Goal: Information Seeking & Learning: Learn about a topic

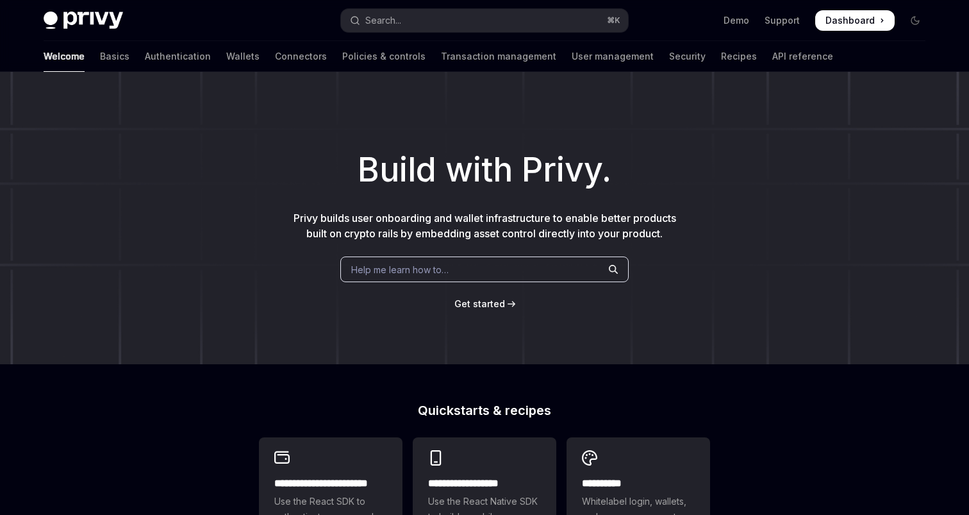
click at [57, 74] on div "Build with Privy. Privy builds user onboarding and wallet infrastructure to ena…" at bounding box center [484, 218] width 969 height 292
click at [100, 63] on link "Basics" at bounding box center [114, 56] width 29 height 31
type textarea "*"
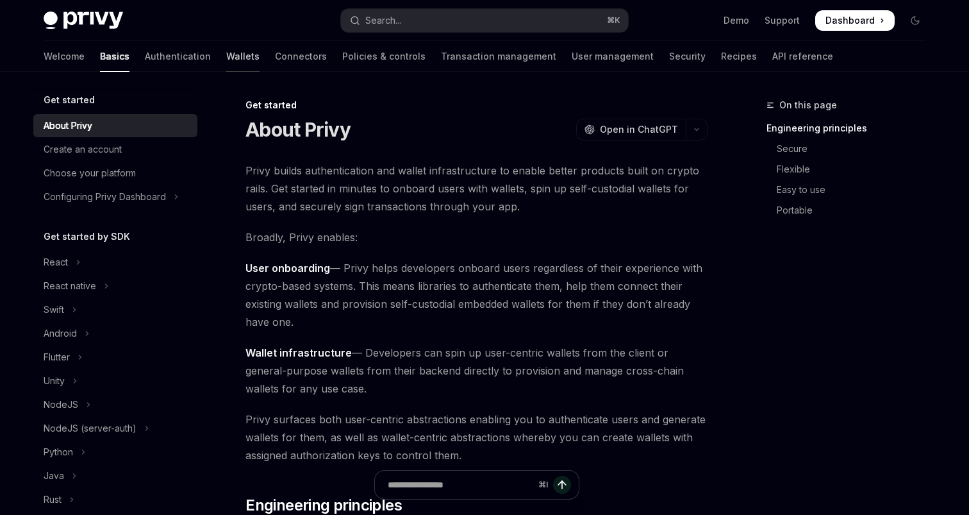
click at [226, 54] on link "Wallets" at bounding box center [242, 56] width 33 height 31
type textarea "*"
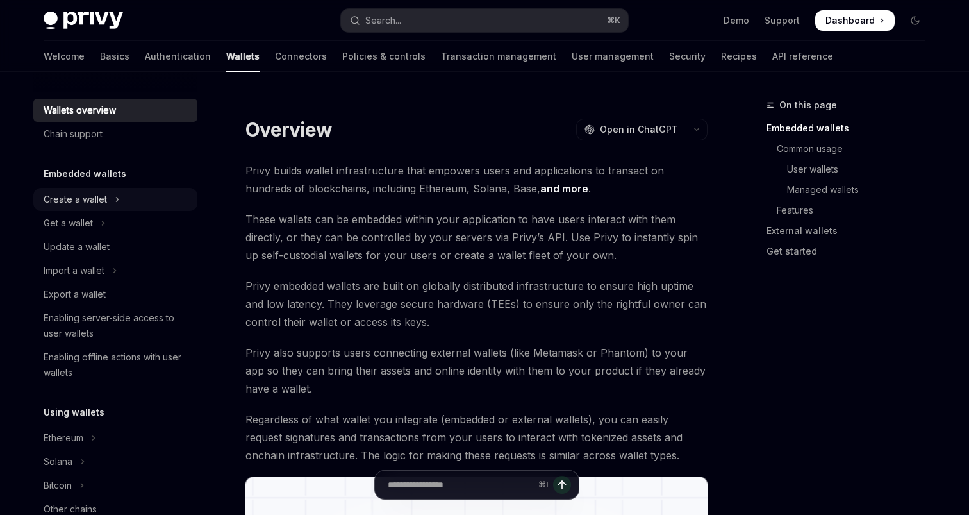
click at [83, 199] on div "Create a wallet" at bounding box center [75, 199] width 63 height 15
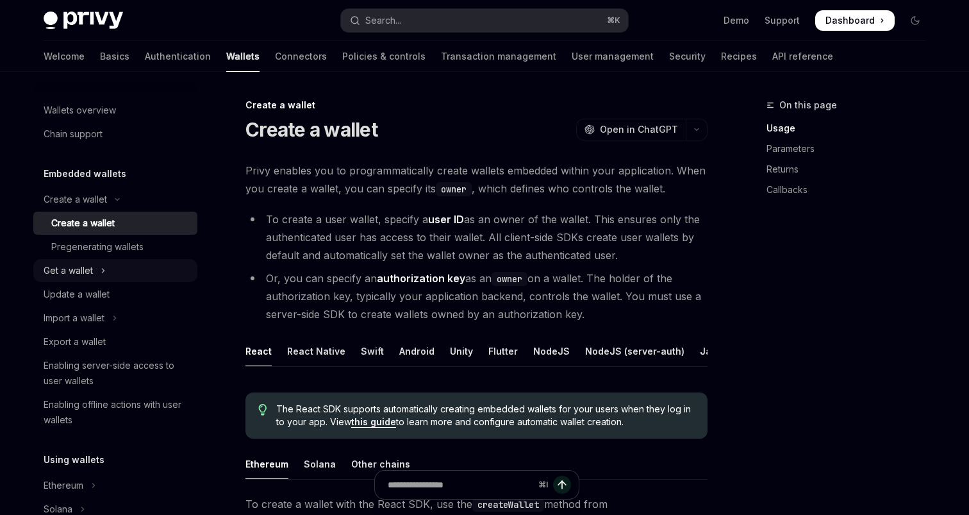
click at [78, 264] on div "Get a wallet" at bounding box center [68, 270] width 49 height 15
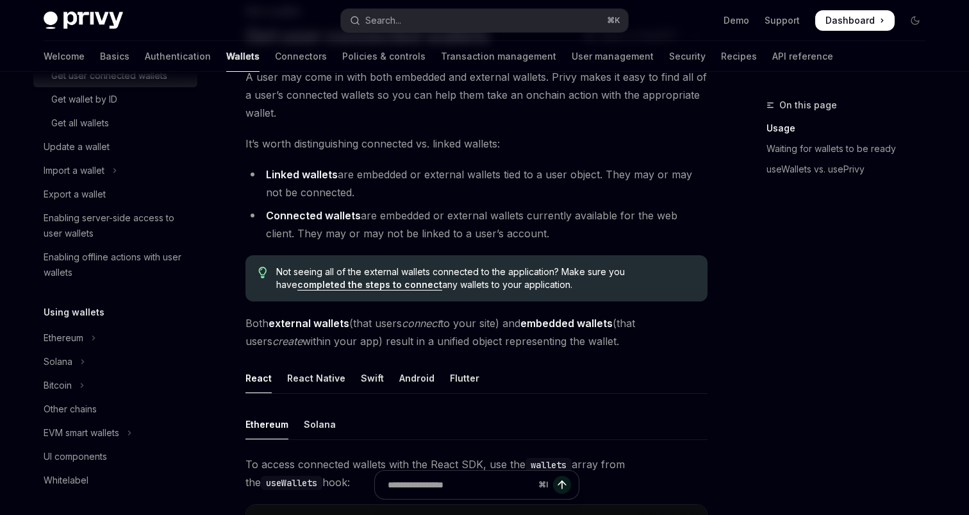
scroll to position [220, 0]
click at [94, 337] on icon "Toggle Ethereum section" at bounding box center [93, 336] width 5 height 15
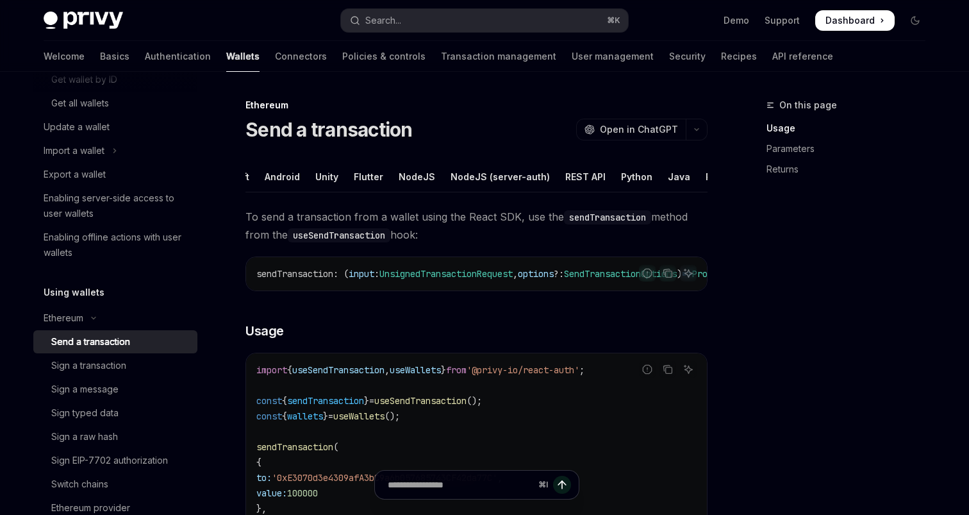
scroll to position [0, 134]
click at [622, 174] on div "Python" at bounding box center [637, 177] width 31 height 30
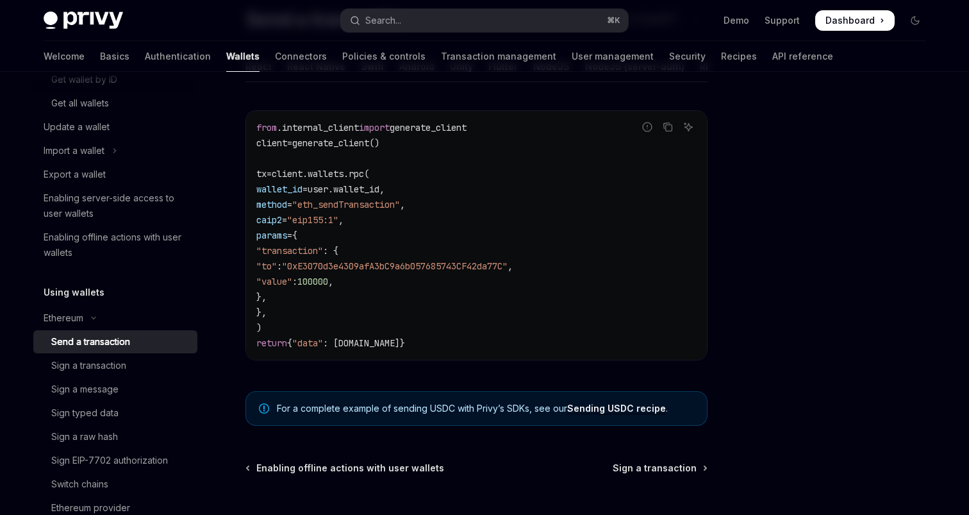
scroll to position [151, 0]
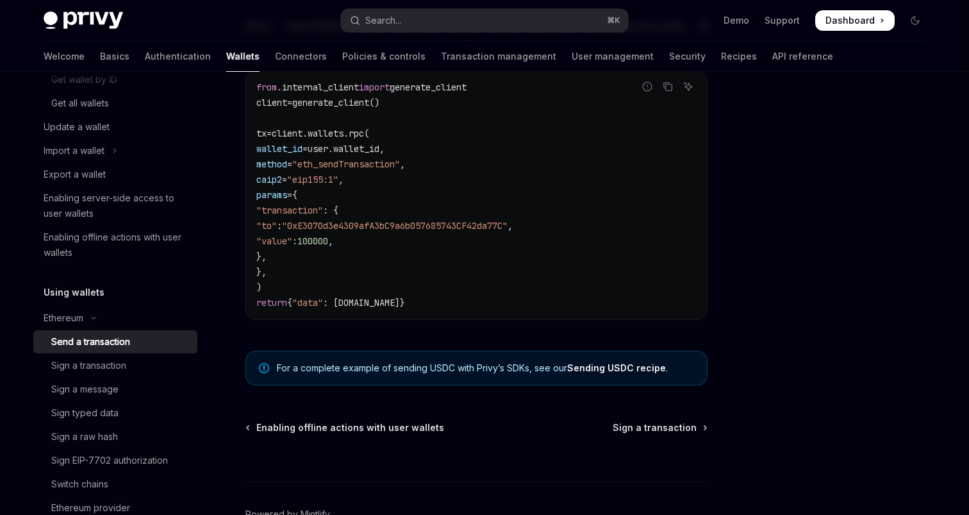
click at [617, 367] on link "Sending USDC recipe" at bounding box center [616, 368] width 99 height 12
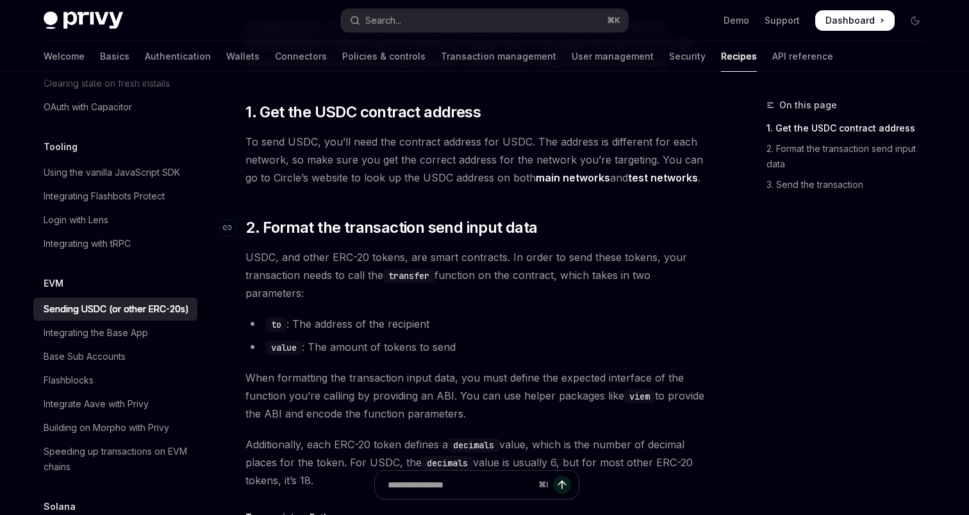
scroll to position [148, 0]
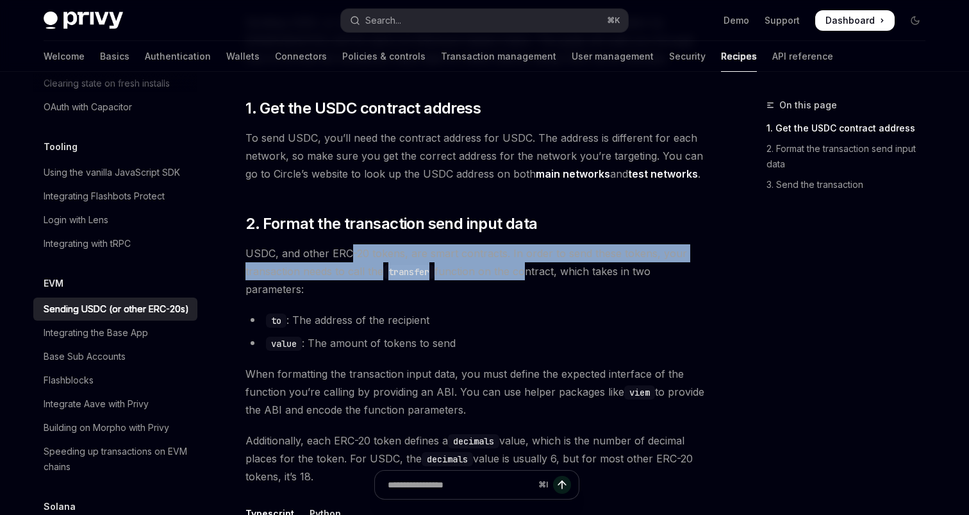
drag, startPoint x: 351, startPoint y: 248, endPoint x: 522, endPoint y: 274, distance: 172.6
click at [522, 274] on span "USDC, and other ERC-20 tokens, are smart contracts. In order to send these toke…" at bounding box center [477, 271] width 462 height 54
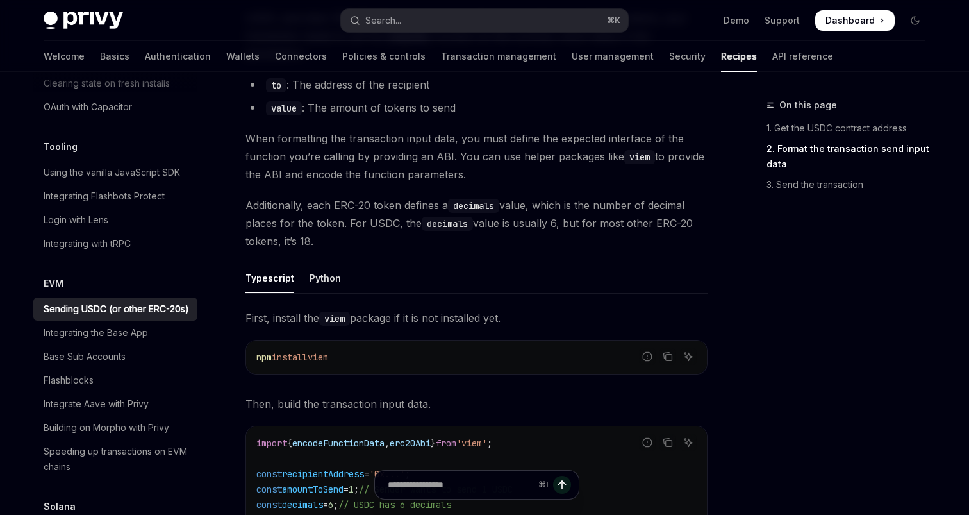
scroll to position [385, 0]
click at [331, 278] on div "Python" at bounding box center [325, 276] width 31 height 30
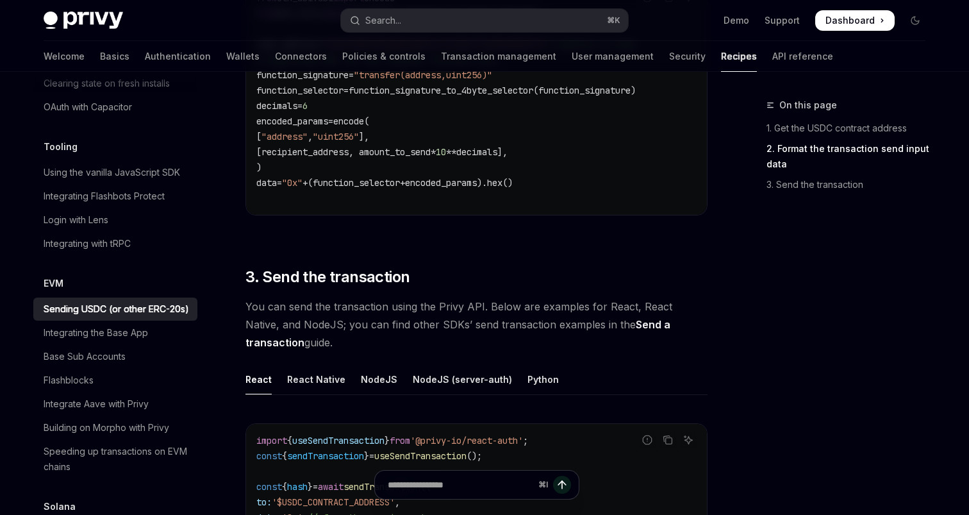
scroll to position [832, 0]
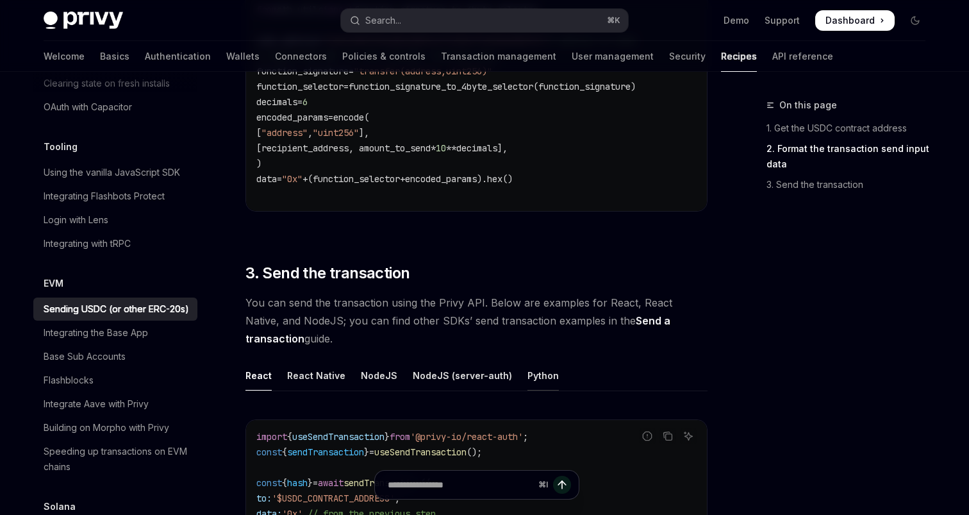
click at [530, 377] on div "Python" at bounding box center [543, 375] width 31 height 30
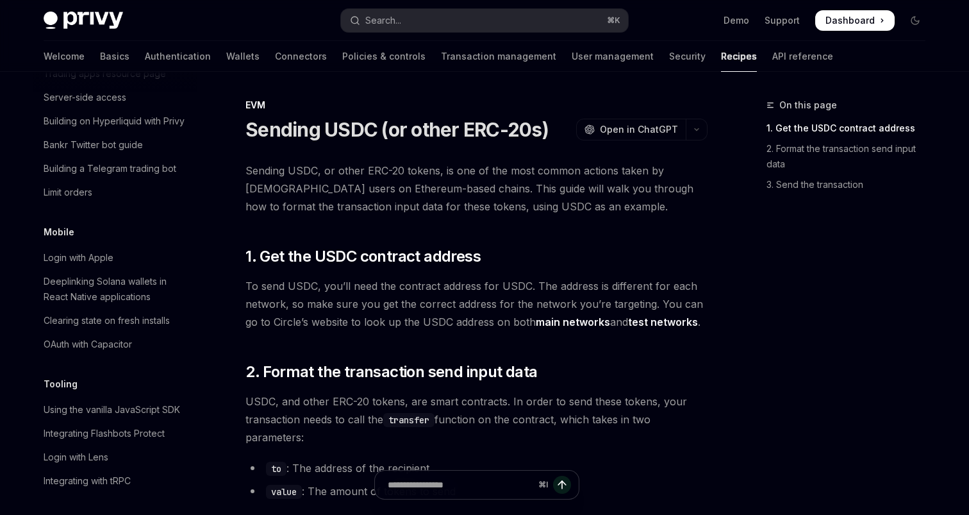
scroll to position [1417, 0]
click at [705, 133] on button "button" at bounding box center [697, 130] width 22 height 22
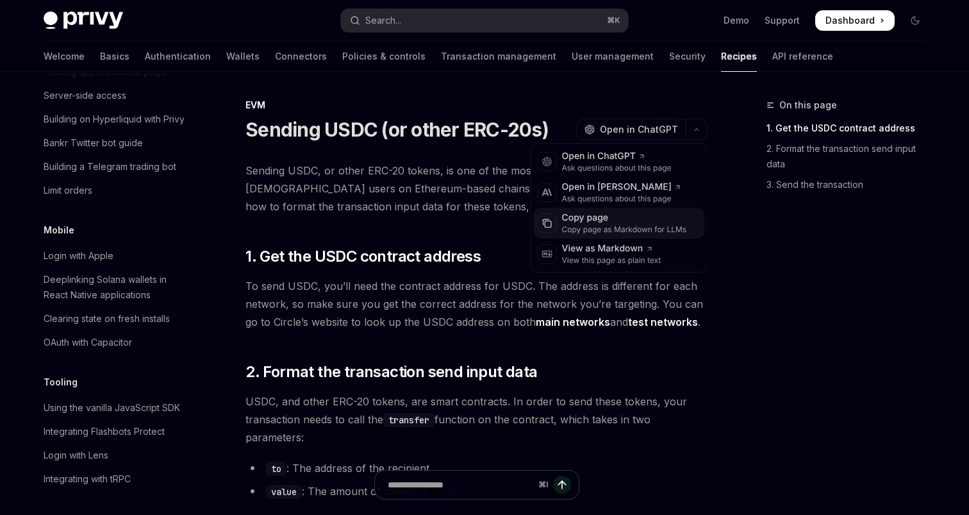
click at [576, 237] on div "Copy page Copy page as Markdown for LLMs" at bounding box center [619, 223] width 171 height 31
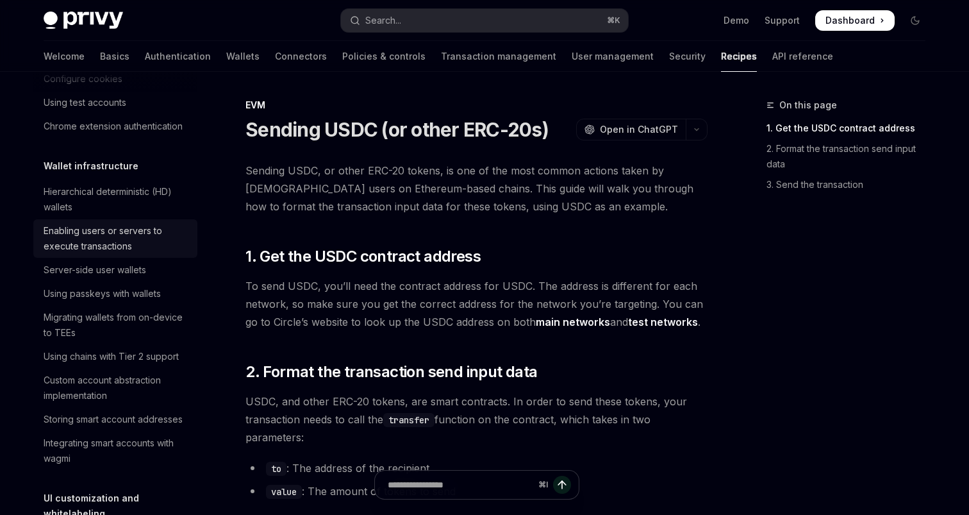
scroll to position [267, 0]
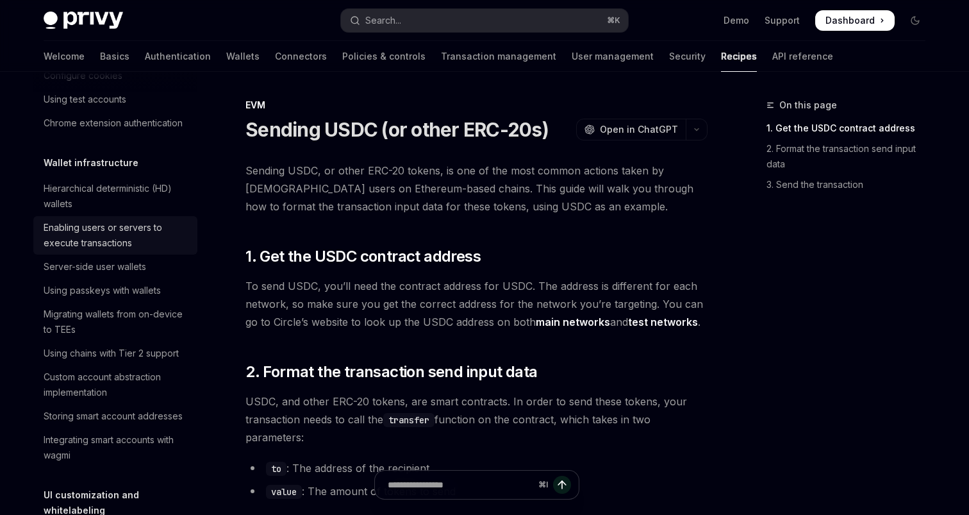
click at [113, 243] on div "Enabling users or servers to execute transactions" at bounding box center [117, 235] width 146 height 31
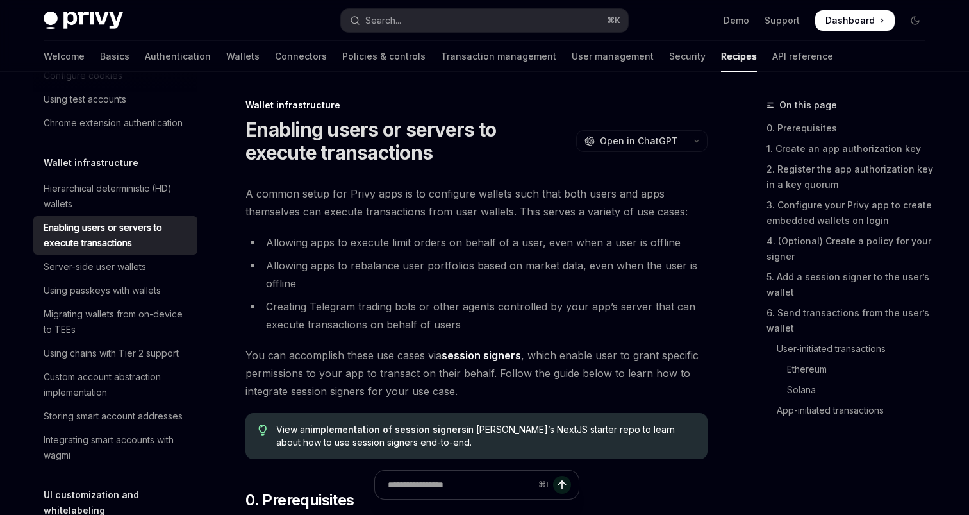
type textarea "*"
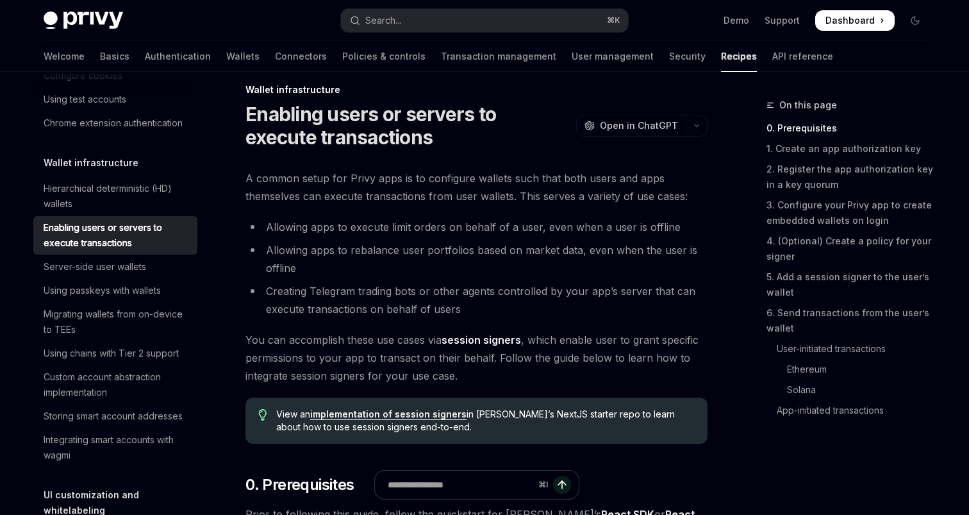
scroll to position [12, 0]
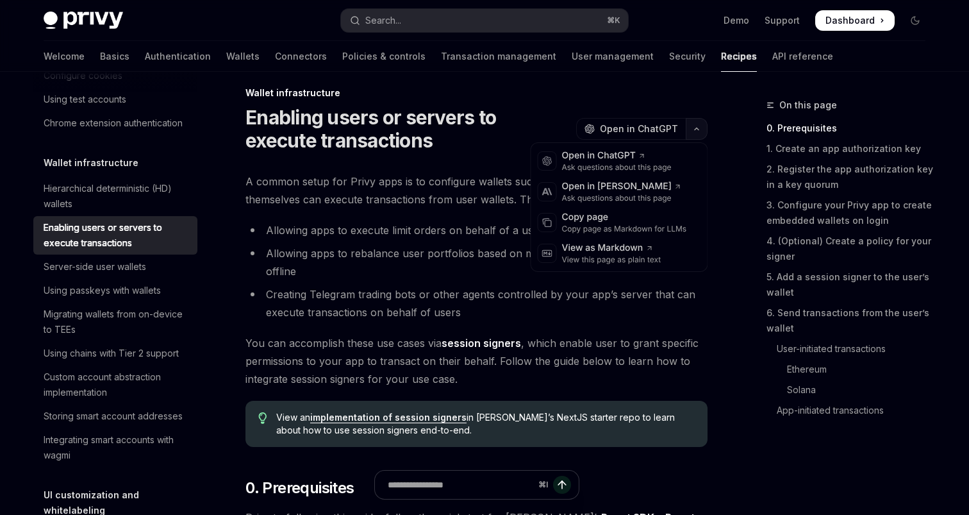
click at [705, 130] on button "button" at bounding box center [697, 129] width 22 height 22
click at [589, 224] on div "Copy page as Markdown for LLMs" at bounding box center [624, 229] width 125 height 10
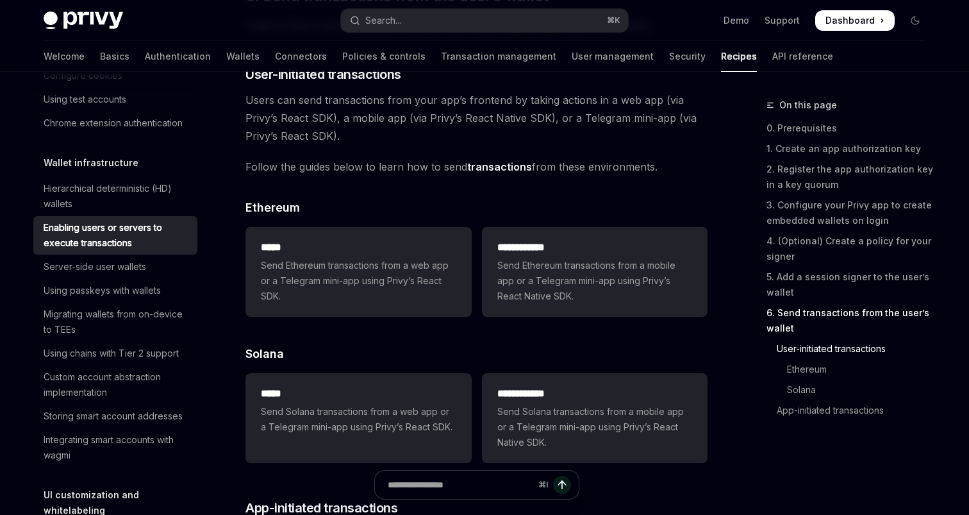
scroll to position [2632, 0]
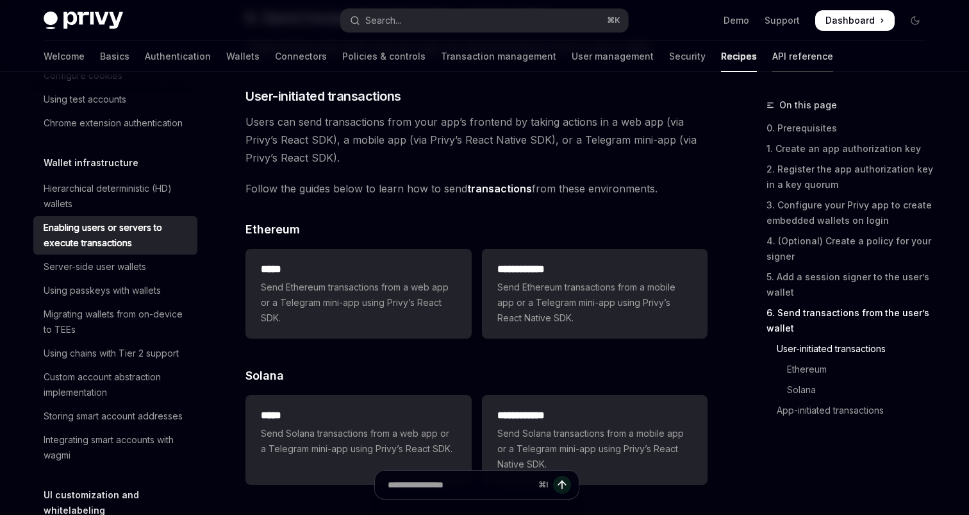
click at [773, 46] on link "API reference" at bounding box center [803, 56] width 61 height 31
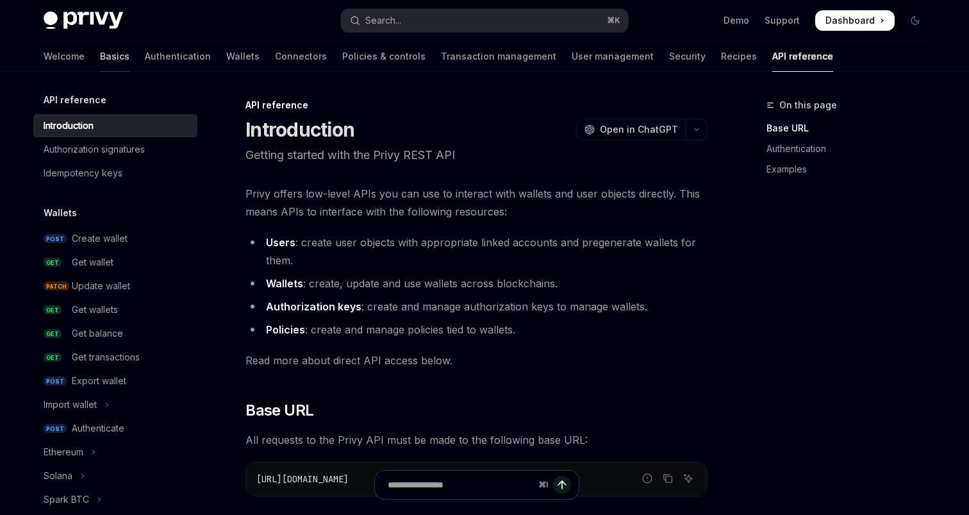
click at [100, 66] on link "Basics" at bounding box center [114, 56] width 29 height 31
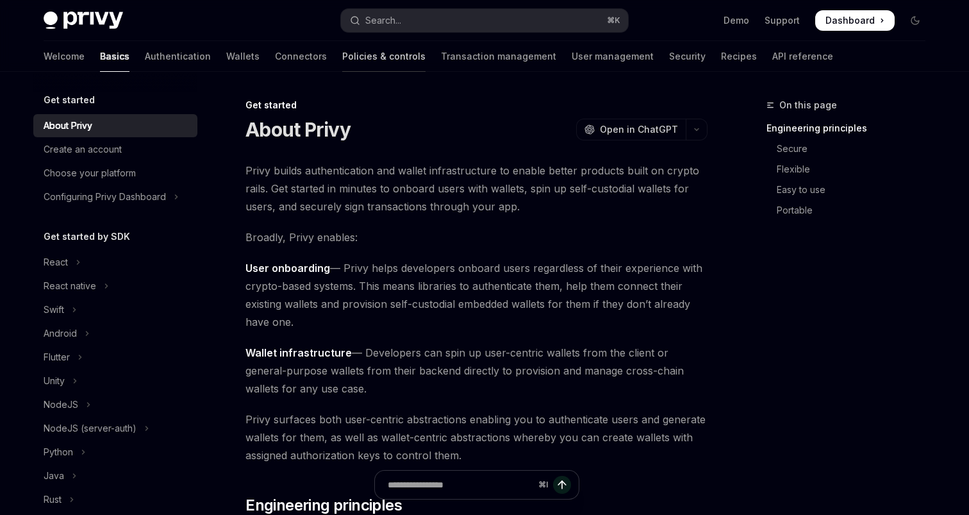
click at [342, 49] on link "Policies & controls" at bounding box center [383, 56] width 83 height 31
type textarea "*"
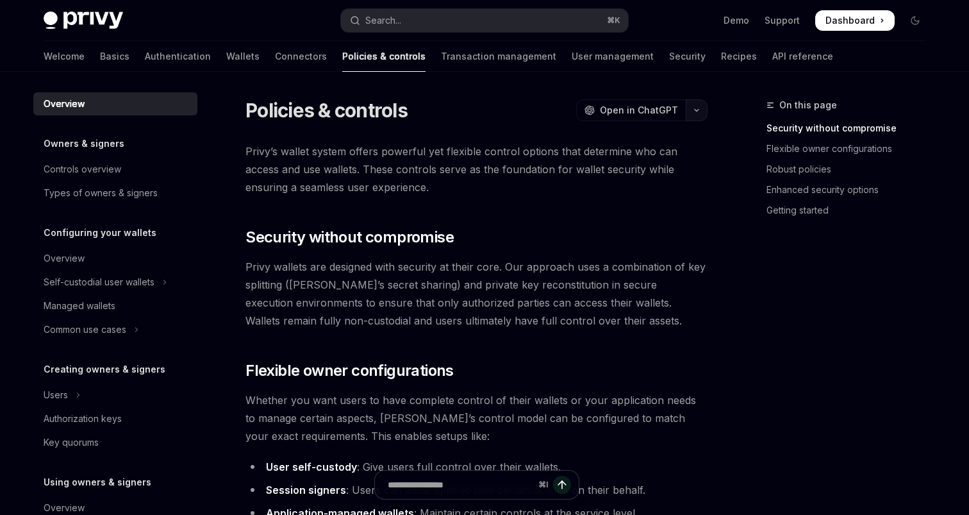
click at [691, 112] on button "button" at bounding box center [697, 110] width 22 height 22
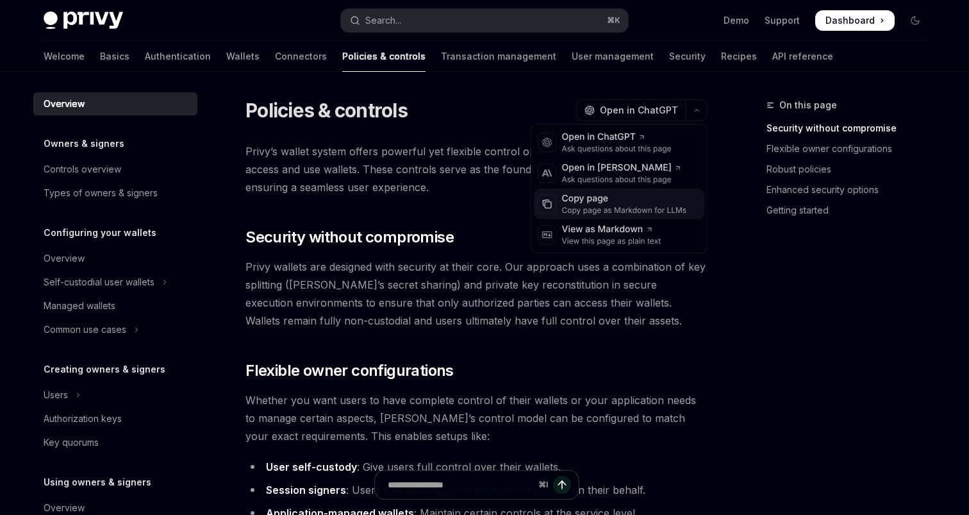
click at [622, 203] on div "Copy page" at bounding box center [624, 198] width 125 height 13
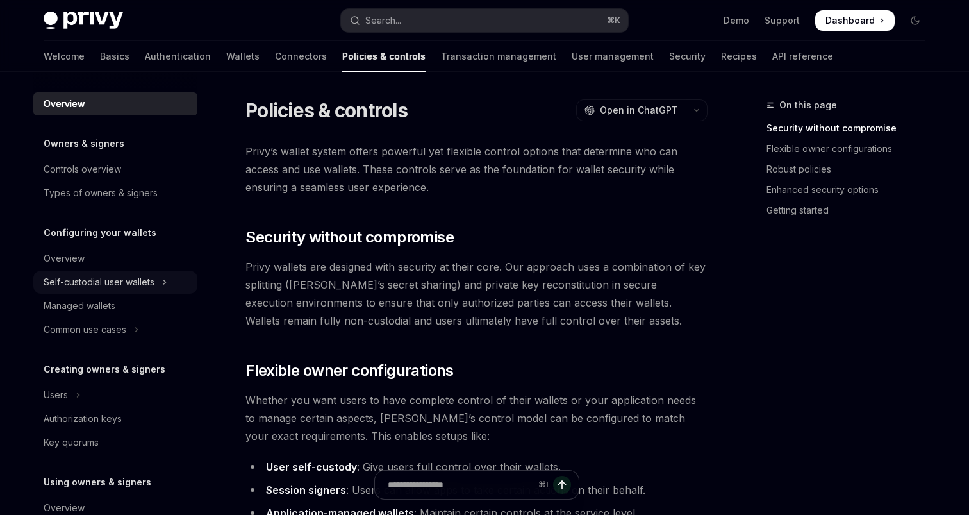
click at [138, 281] on div "Self-custodial user wallets" at bounding box center [99, 281] width 111 height 15
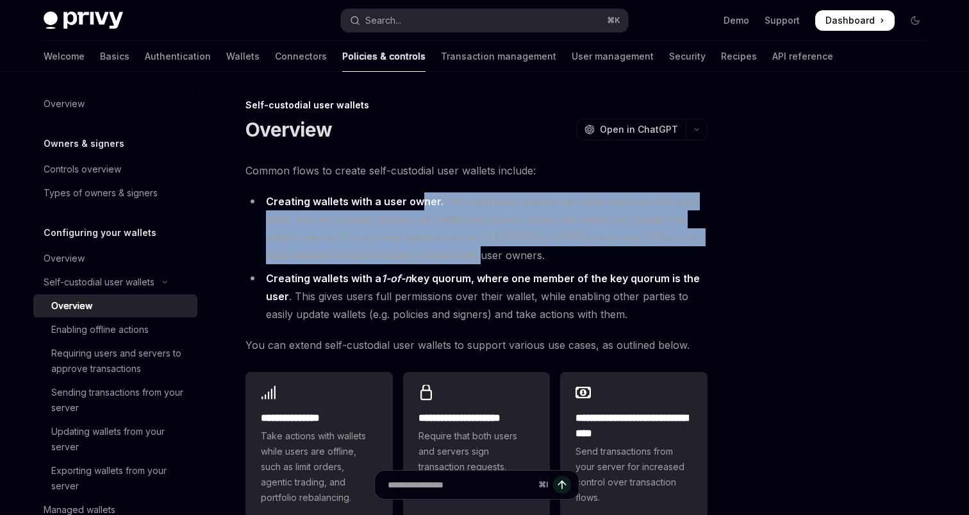
drag, startPoint x: 422, startPoint y: 202, endPoint x: 456, endPoint y: 255, distance: 62.6
click at [456, 255] on li "Creating wallets with a user owner. This configures wallets such that users are…" at bounding box center [477, 228] width 462 height 72
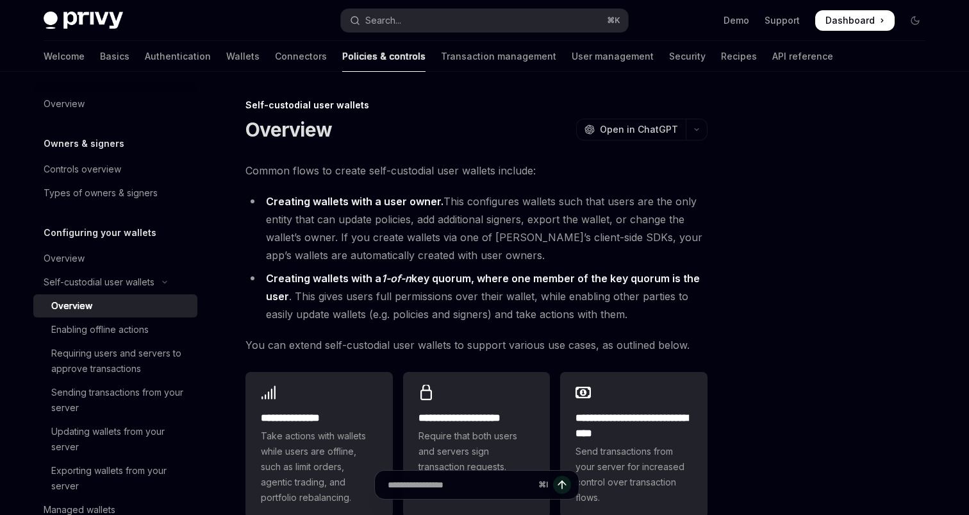
click at [458, 255] on li "Creating wallets with a user owner. This configures wallets such that users are…" at bounding box center [477, 228] width 462 height 72
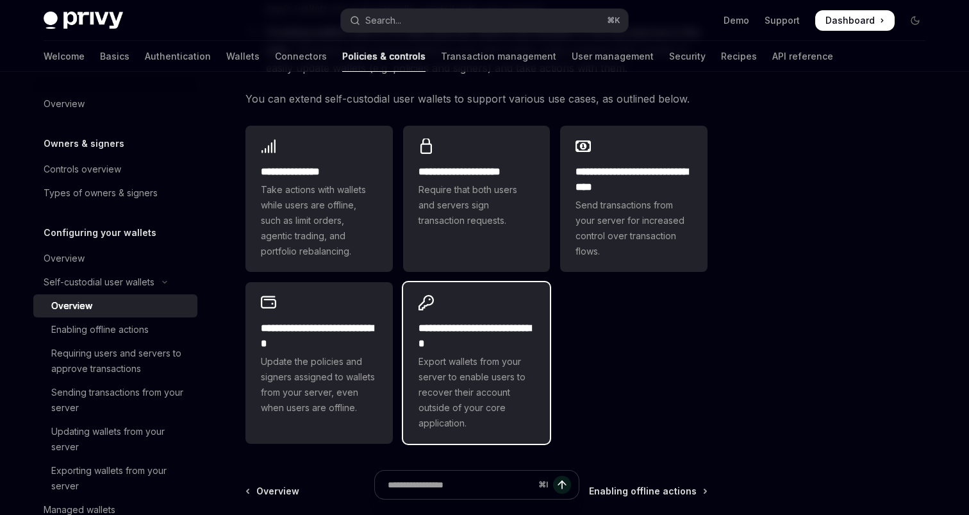
scroll to position [246, 0]
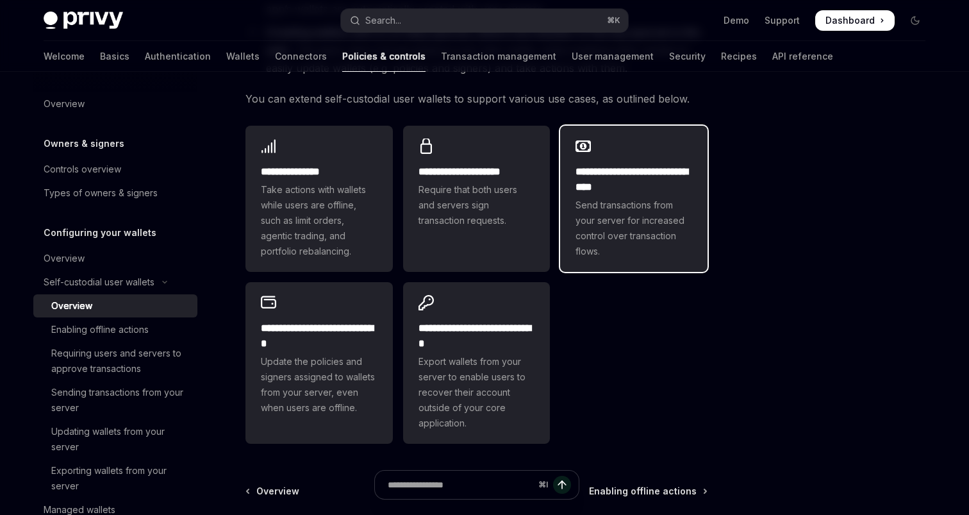
click at [595, 164] on h2 "**********" at bounding box center [634, 179] width 117 height 31
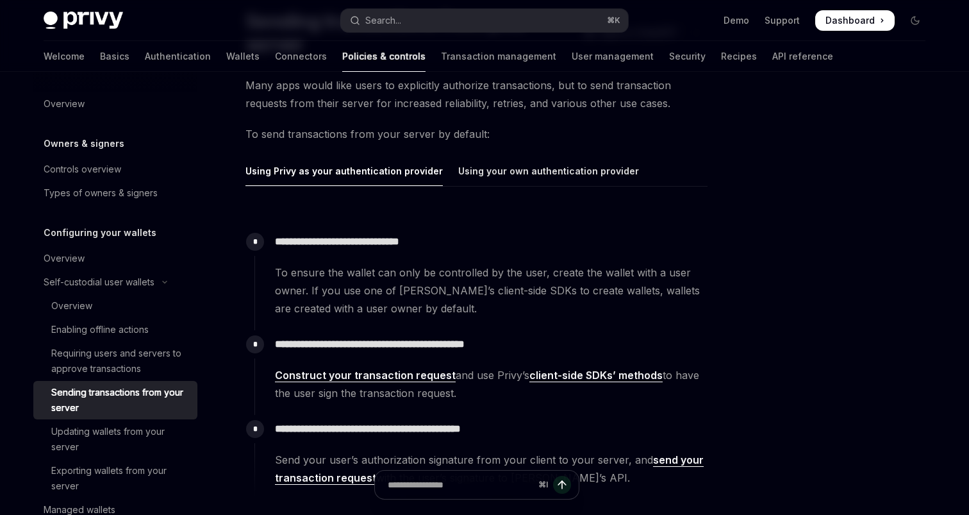
scroll to position [114, 0]
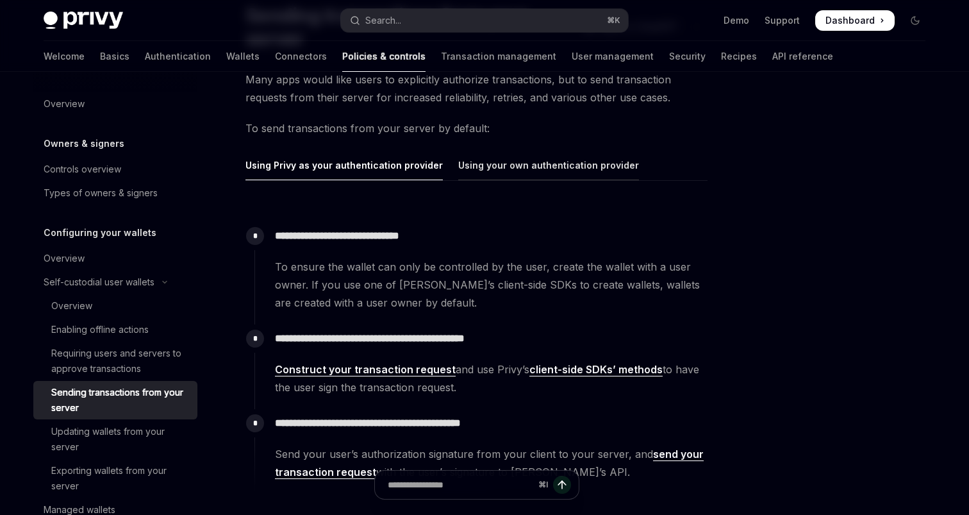
click at [479, 172] on div "Using your own authentication provider" at bounding box center [548, 165] width 181 height 30
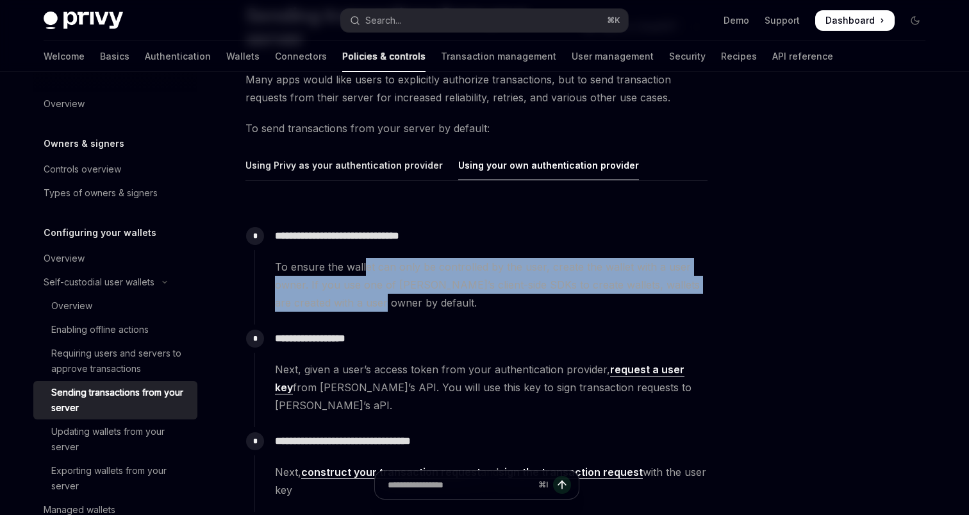
drag, startPoint x: 365, startPoint y: 265, endPoint x: 368, endPoint y: 292, distance: 27.8
click at [368, 292] on span "To ensure the wallet can only be controlled by the user, create the wallet with…" at bounding box center [491, 285] width 432 height 54
click at [369, 308] on span "To ensure the wallet can only be controlled by the user, create the wallet with…" at bounding box center [491, 285] width 432 height 54
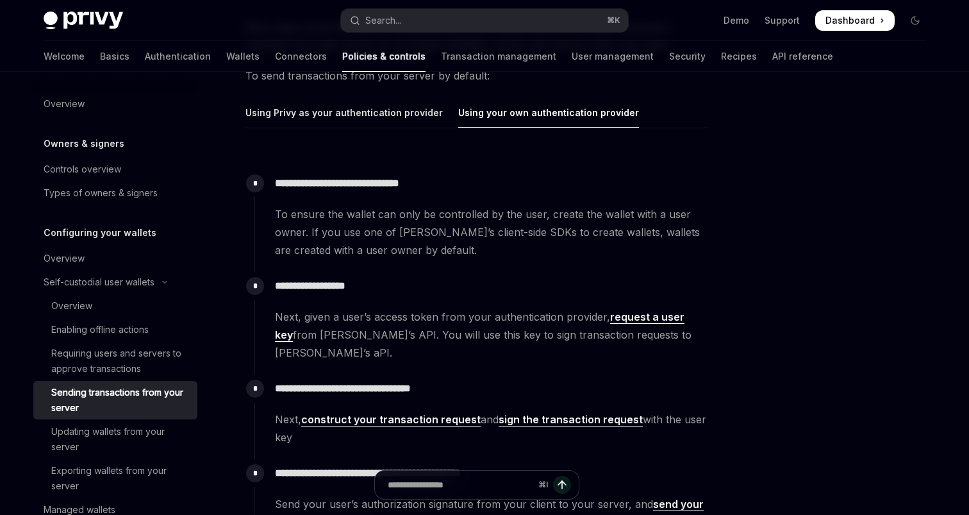
scroll to position [183, 0]
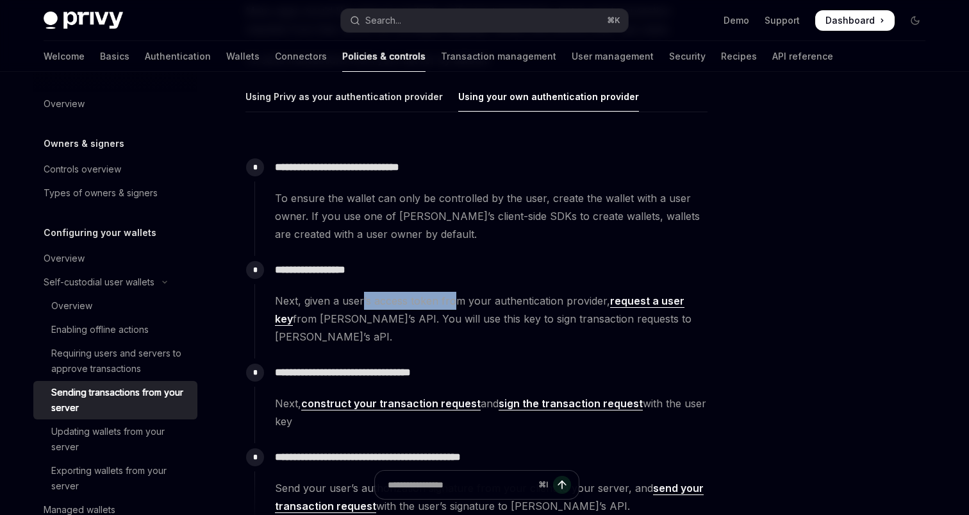
drag, startPoint x: 362, startPoint y: 303, endPoint x: 453, endPoint y: 305, distance: 91.7
click at [453, 305] on span "Next, given a user’s access token from your authentication provider, request a …" at bounding box center [491, 319] width 432 height 54
click at [306, 110] on div "Using Privy as your authentication provider" at bounding box center [344, 96] width 197 height 30
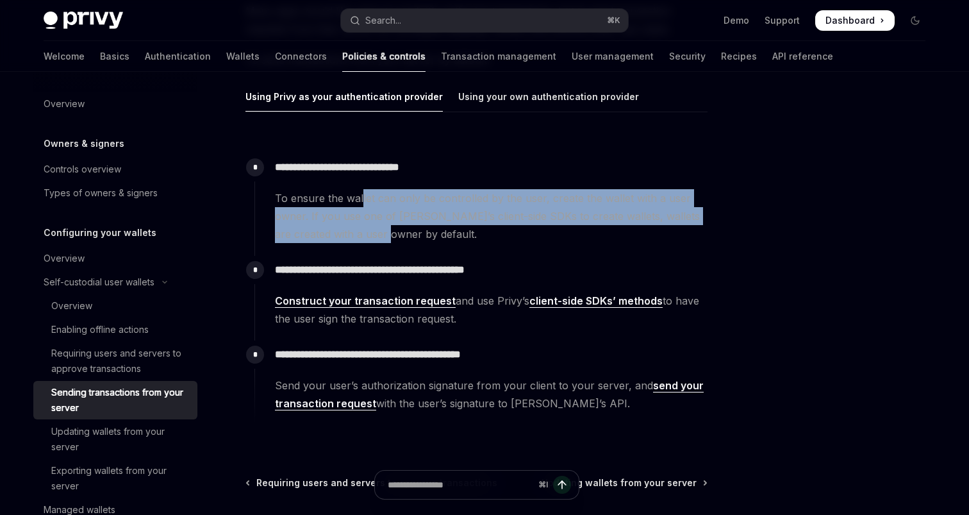
drag, startPoint x: 362, startPoint y: 198, endPoint x: 375, endPoint y: 239, distance: 42.4
click at [375, 239] on span "To ensure the wallet can only be controlled by the user, create the wallet with…" at bounding box center [491, 216] width 432 height 54
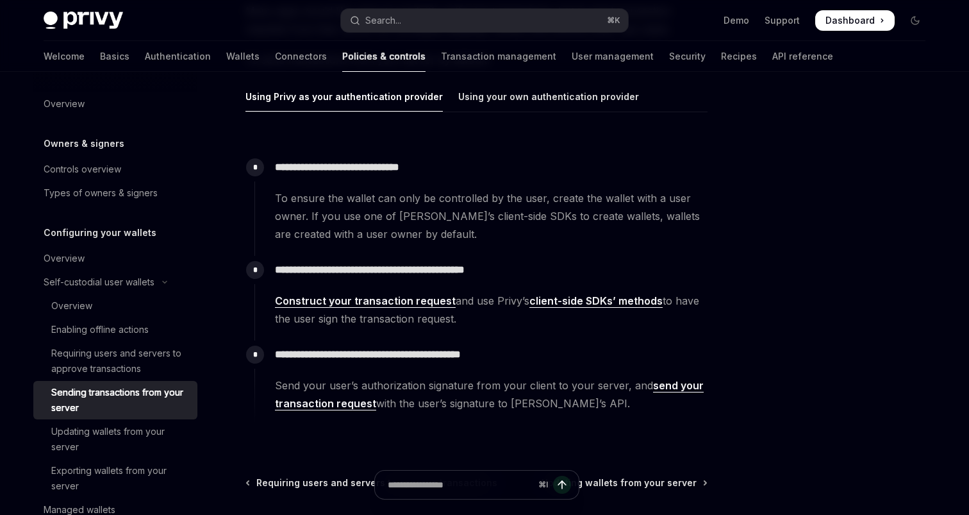
click at [582, 298] on link "client-side SDKs’ methods" at bounding box center [596, 300] width 133 height 13
drag, startPoint x: 429, startPoint y: 387, endPoint x: 559, endPoint y: 390, distance: 130.2
click at [559, 390] on span "Send your user’s authorization signature from your client to your server, and s…" at bounding box center [491, 394] width 432 height 36
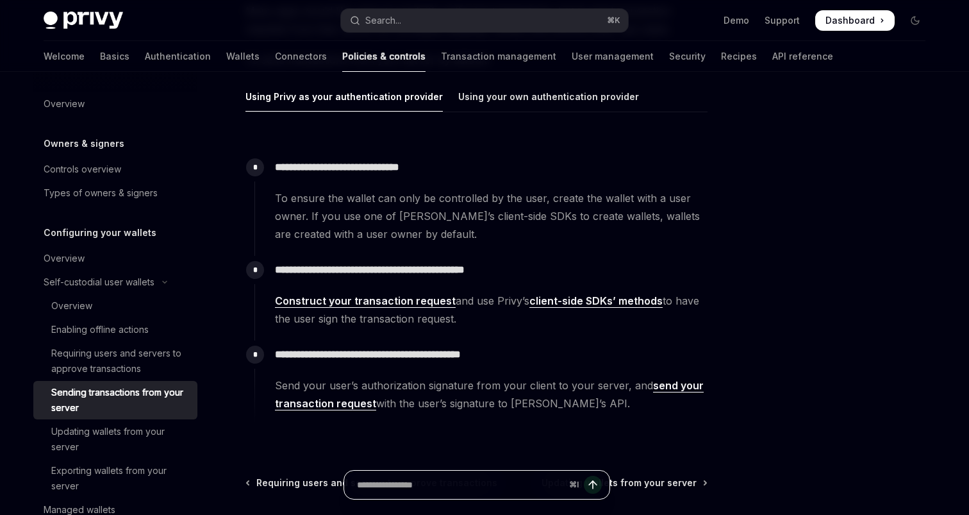
click at [468, 489] on input "Ask a question..." at bounding box center [460, 485] width 207 height 28
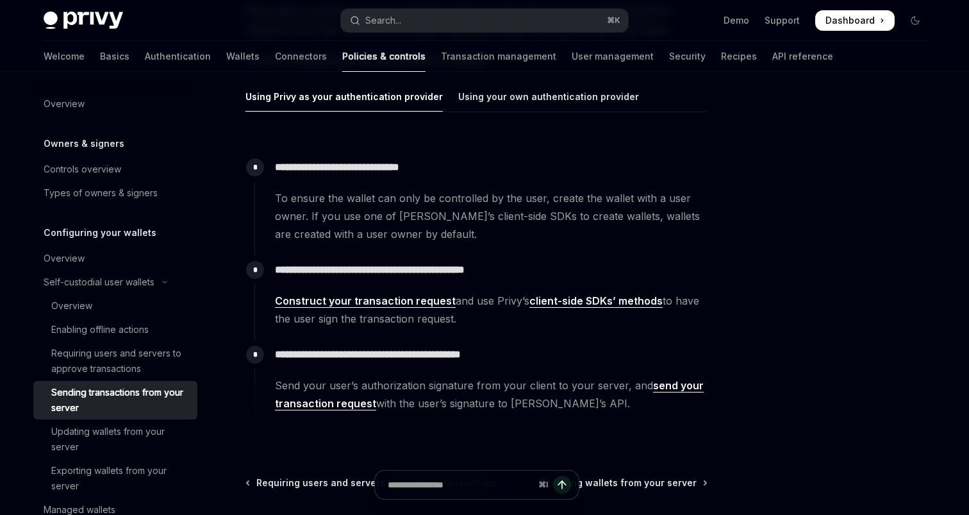
click at [474, 396] on span "Send your user’s authorization signature from your client to your server, and s…" at bounding box center [491, 394] width 432 height 36
drag, startPoint x: 464, startPoint y: 412, endPoint x: 450, endPoint y: 392, distance: 24.4
click at [450, 392] on div "**********" at bounding box center [481, 382] width 453 height 85
click at [450, 392] on span "Send your user’s authorization signature from your client to your server, and s…" at bounding box center [491, 394] width 432 height 36
drag, startPoint x: 424, startPoint y: 373, endPoint x: 505, endPoint y: 385, distance: 81.8
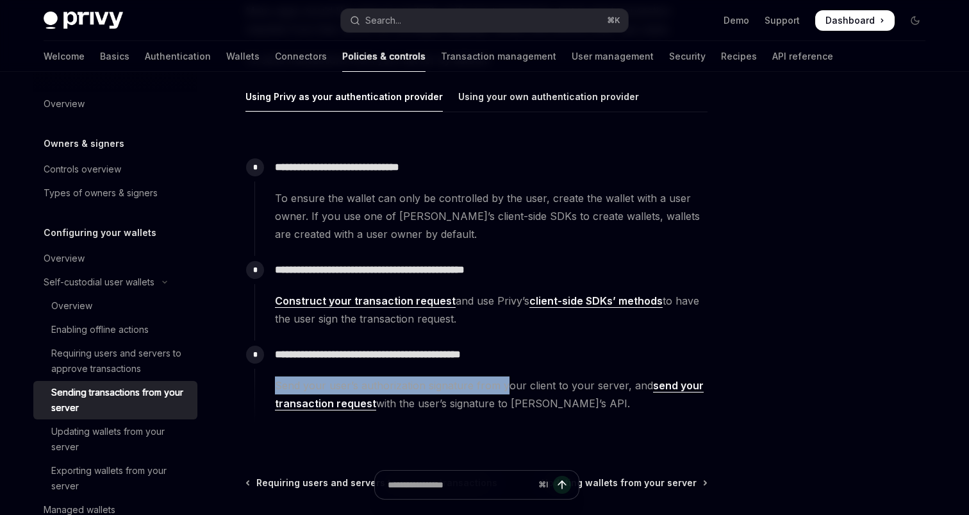
click at [505, 385] on div "**********" at bounding box center [481, 376] width 453 height 72
click at [505, 385] on span "Send your user’s authorization signature from your client to your server, and s…" at bounding box center [491, 394] width 432 height 36
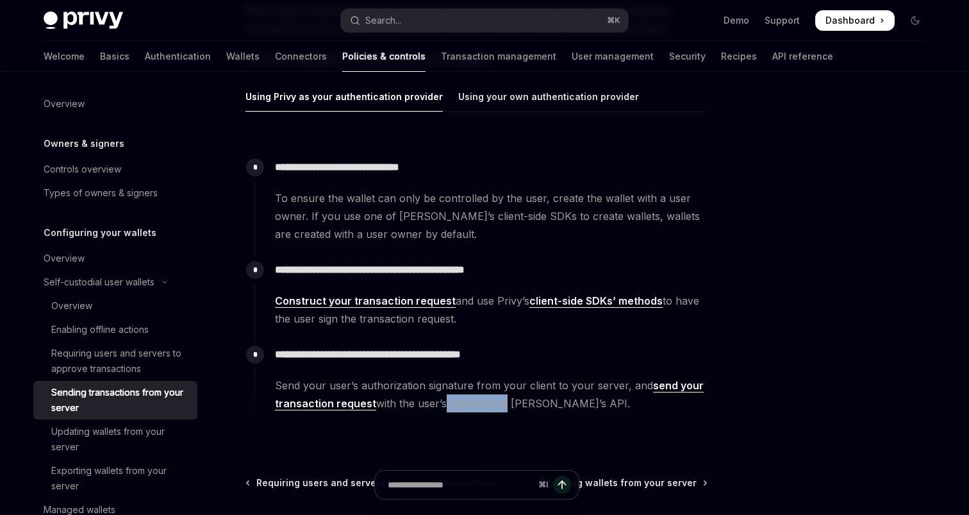
drag, startPoint x: 441, startPoint y: 404, endPoint x: 500, endPoint y: 407, distance: 59.0
click at [500, 407] on span "Send your user’s authorization signature from your client to your server, and s…" at bounding box center [491, 394] width 432 height 36
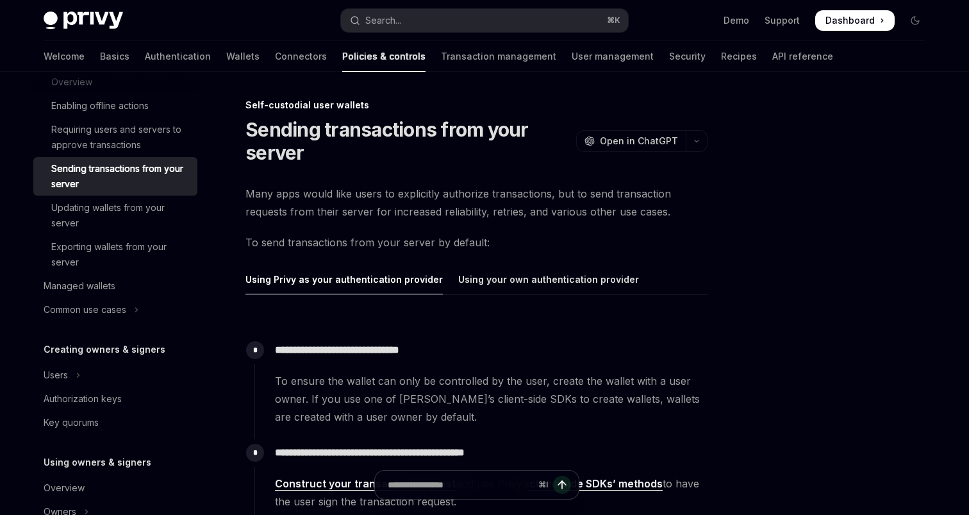
scroll to position [242, 0]
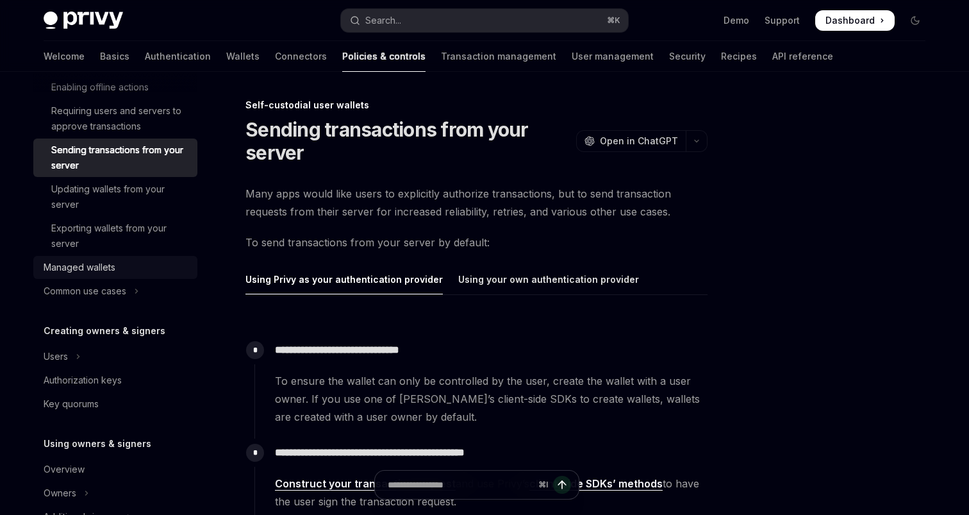
click at [77, 272] on div "Managed wallets" at bounding box center [80, 267] width 72 height 15
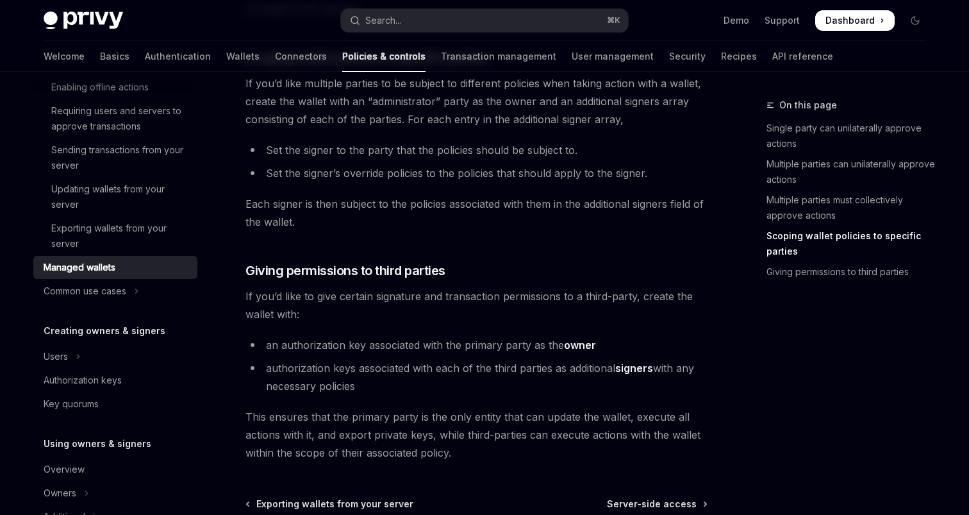
scroll to position [900, 0]
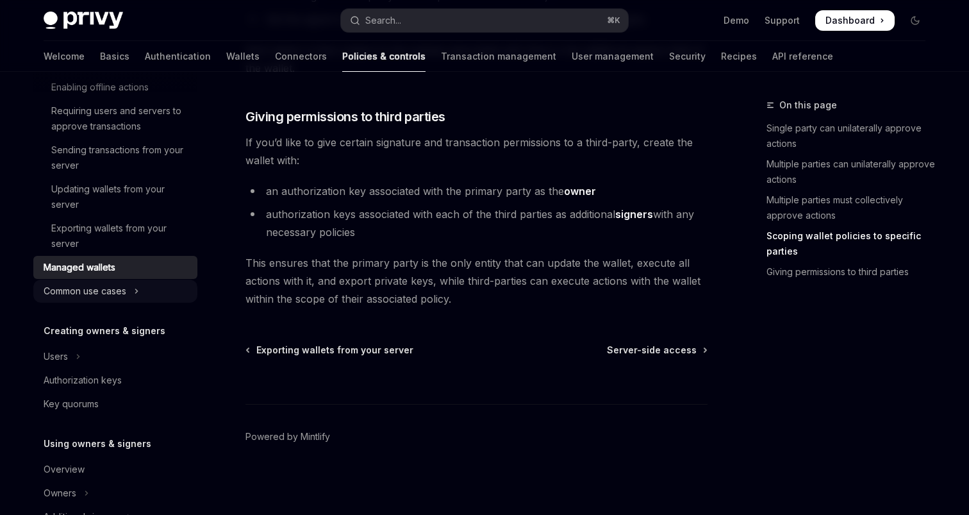
click at [135, 290] on icon "Toggle Common use cases section" at bounding box center [136, 290] width 5 height 15
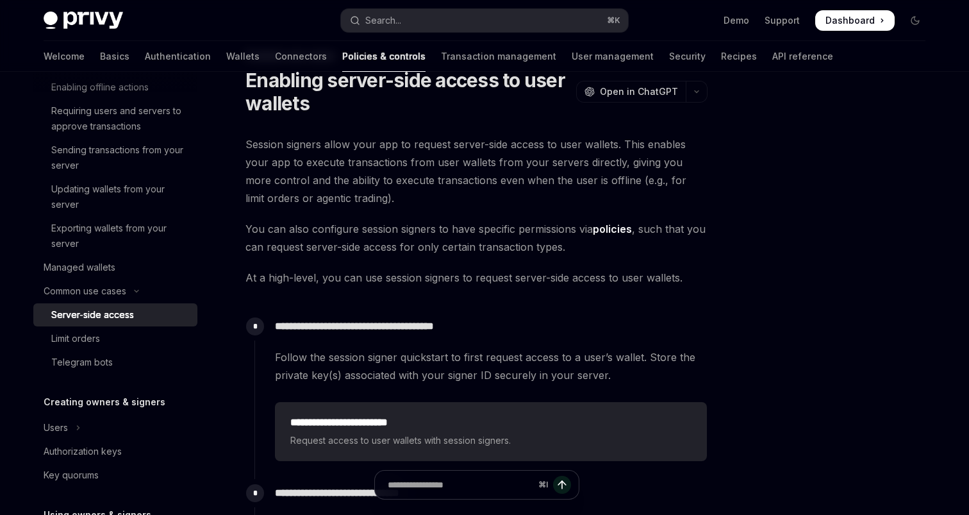
scroll to position [53, 0]
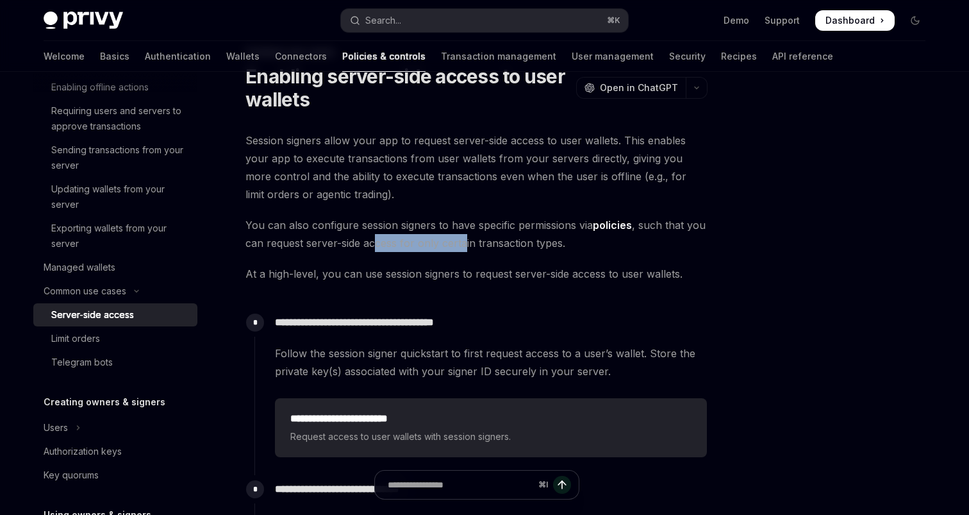
drag, startPoint x: 374, startPoint y: 246, endPoint x: 466, endPoint y: 242, distance: 91.8
click at [466, 242] on span "You can also configure session signers to have specific permissions via policie…" at bounding box center [477, 234] width 462 height 36
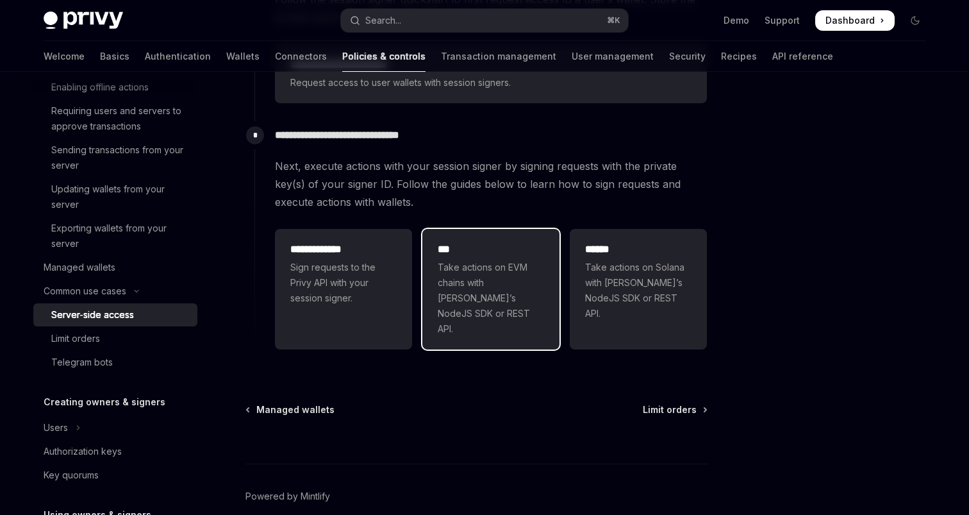
scroll to position [451, 0]
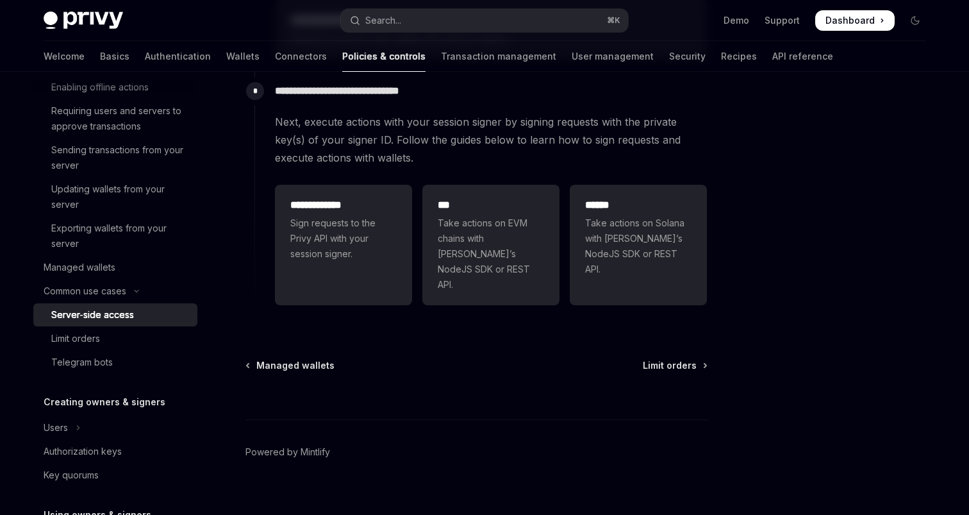
click at [97, 376] on div "Overview Owners & signers Controls overview Types of owners & signers Configuri…" at bounding box center [115, 385] width 164 height 1070
click at [97, 370] on link "Telegram bots" at bounding box center [115, 362] width 164 height 23
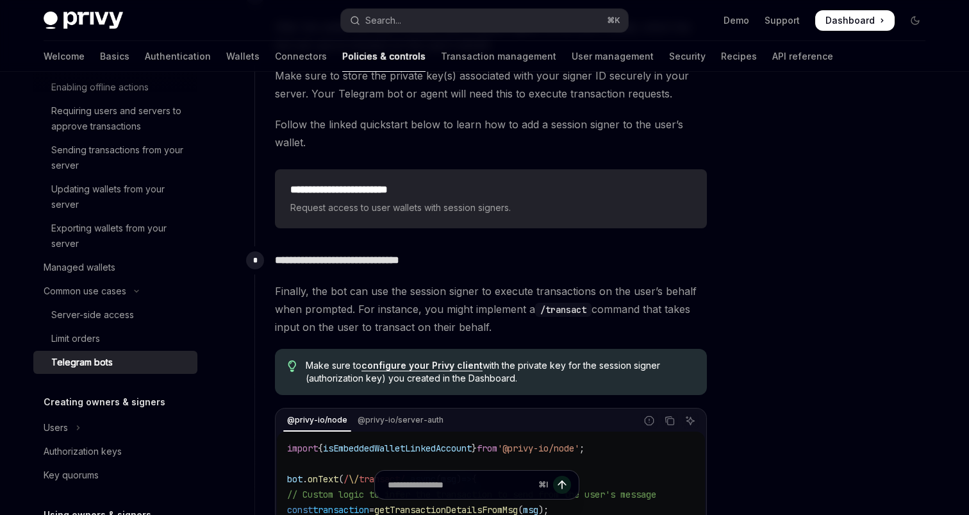
scroll to position [658, 0]
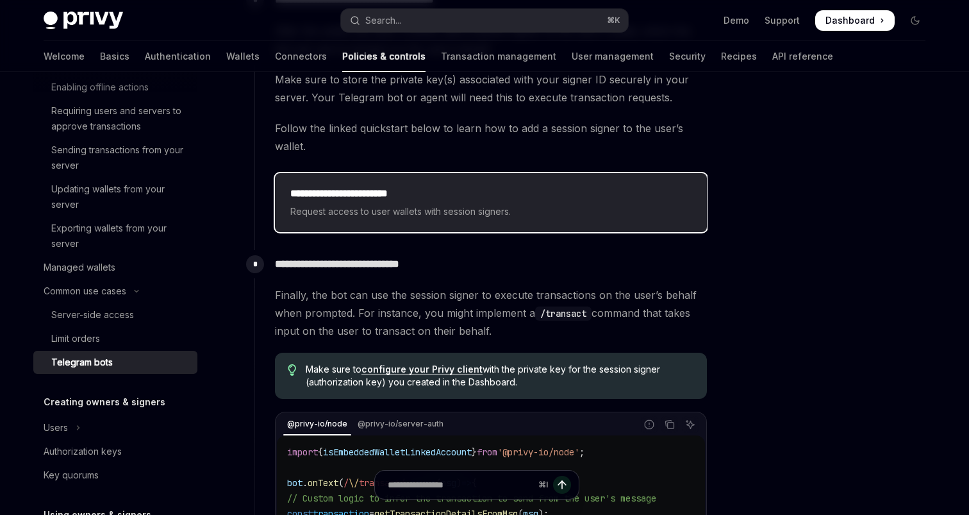
click at [414, 204] on span "Request access to user wallets with session signers." at bounding box center [490, 211] width 401 height 15
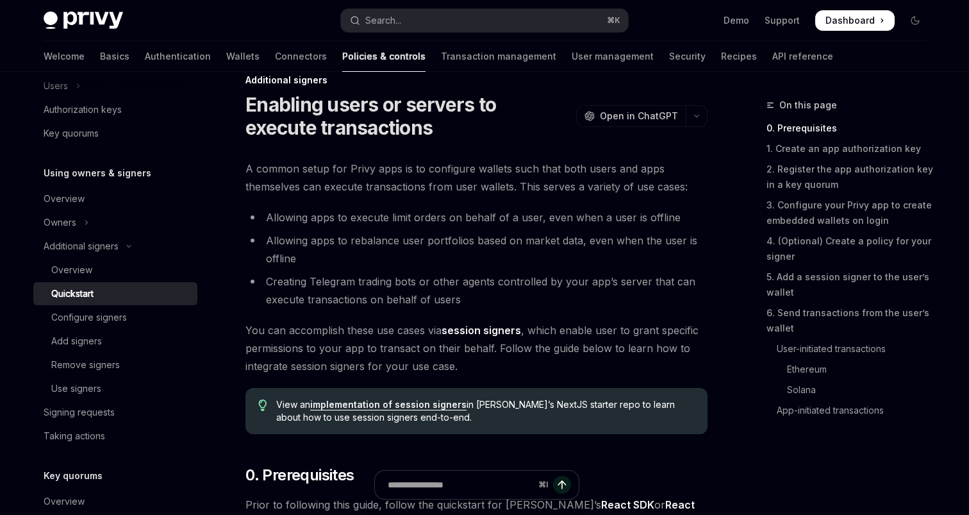
scroll to position [30, 0]
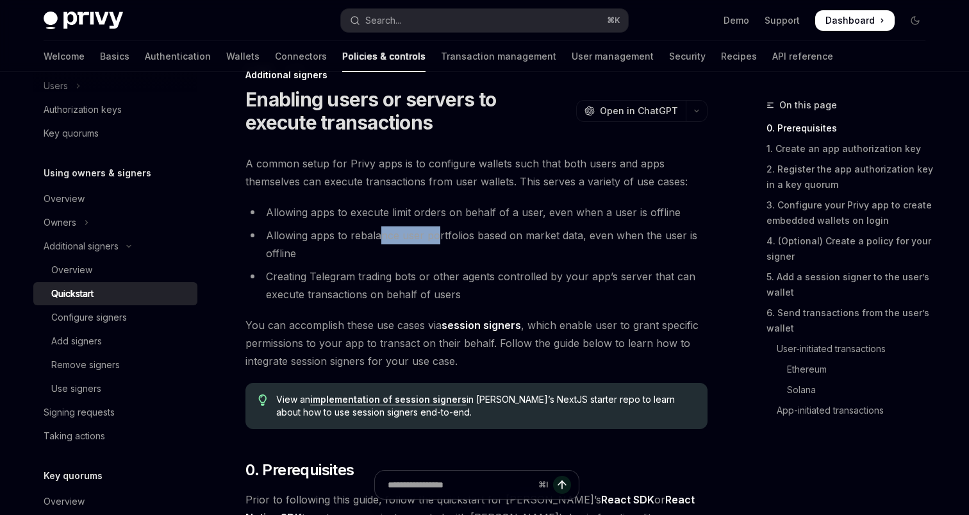
drag, startPoint x: 381, startPoint y: 237, endPoint x: 435, endPoint y: 235, distance: 53.9
click at [435, 235] on li "Allowing apps to rebalance user portfolios based on market data, even when the …" at bounding box center [477, 244] width 462 height 36
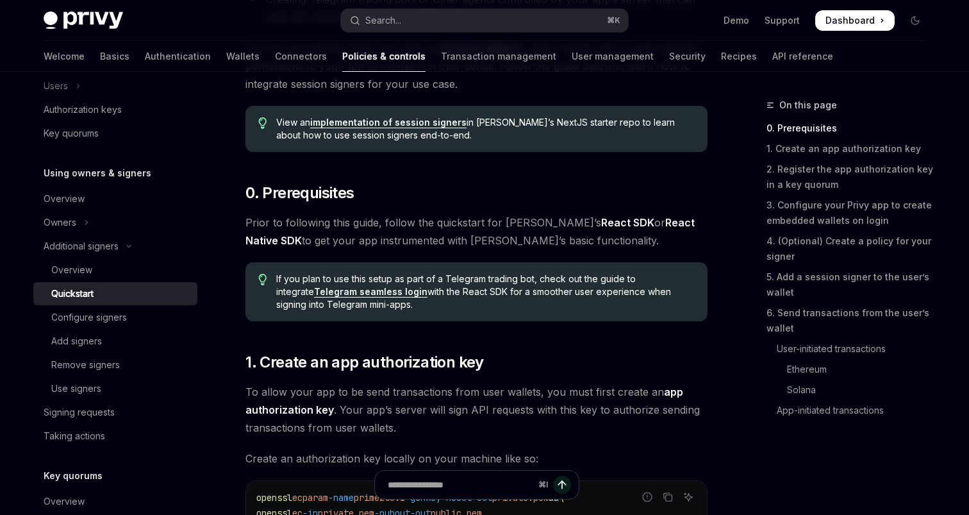
scroll to position [307, 0]
type textarea "*"
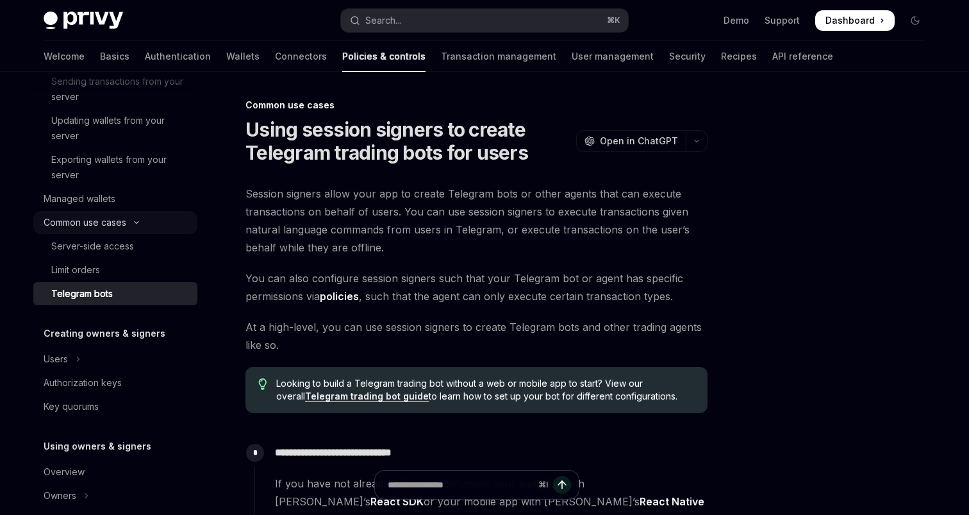
click at [92, 228] on div "Common use cases" at bounding box center [85, 222] width 83 height 15
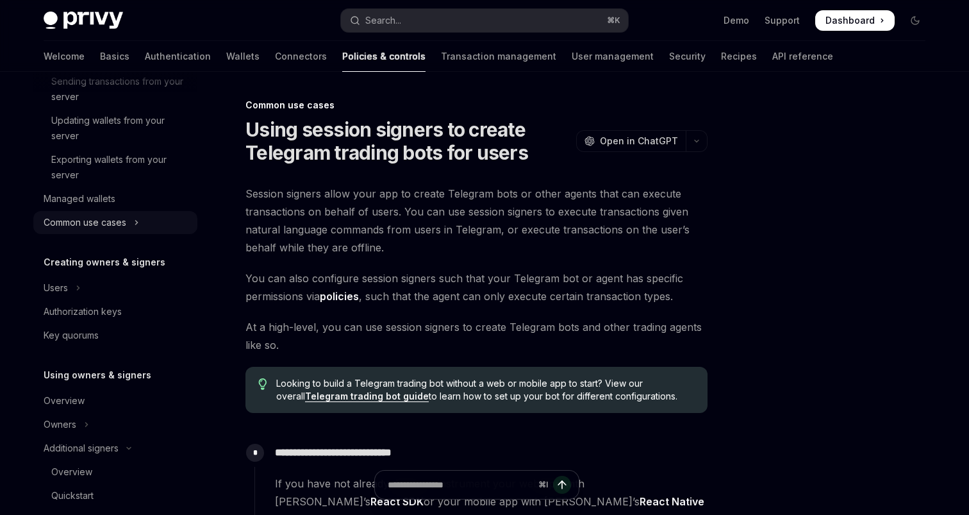
click at [92, 228] on div "Common use cases" at bounding box center [85, 222] width 83 height 15
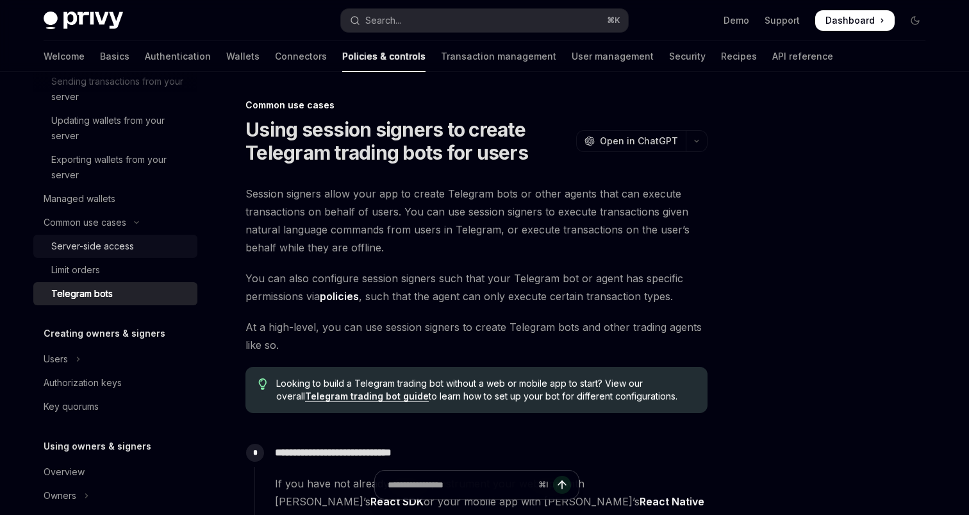
click at [99, 244] on div "Server-side access" at bounding box center [92, 246] width 83 height 15
click at [692, 142] on icon "button" at bounding box center [696, 140] width 15 height 5
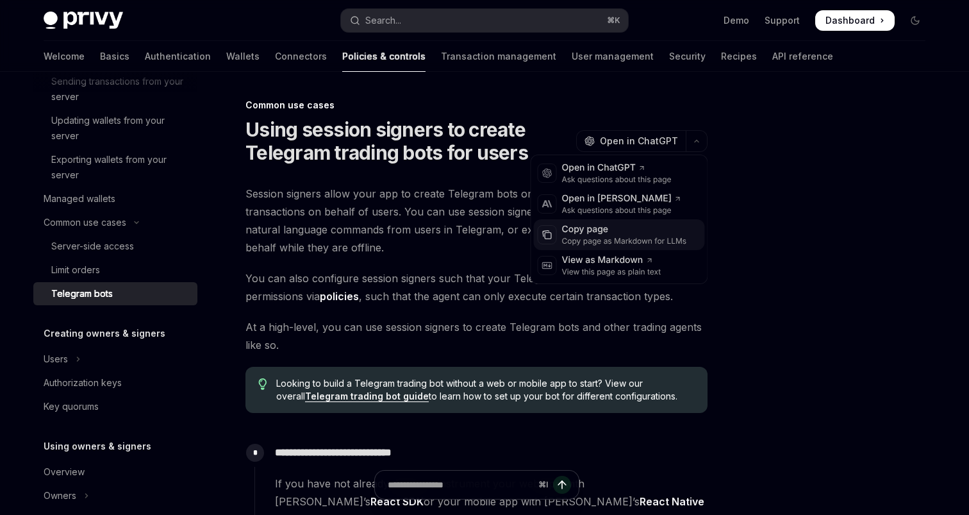
click at [621, 238] on div "Copy page as Markdown for LLMs" at bounding box center [624, 241] width 125 height 10
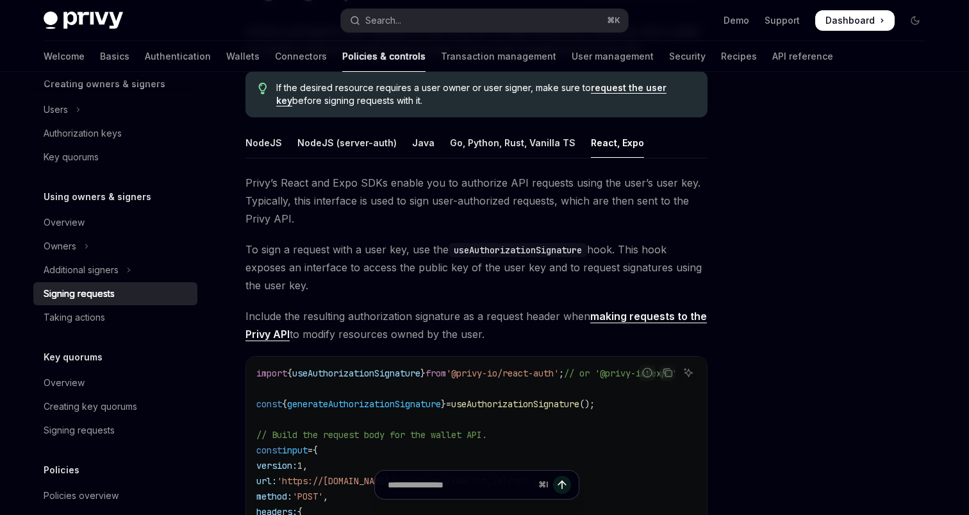
scroll to position [136, 0]
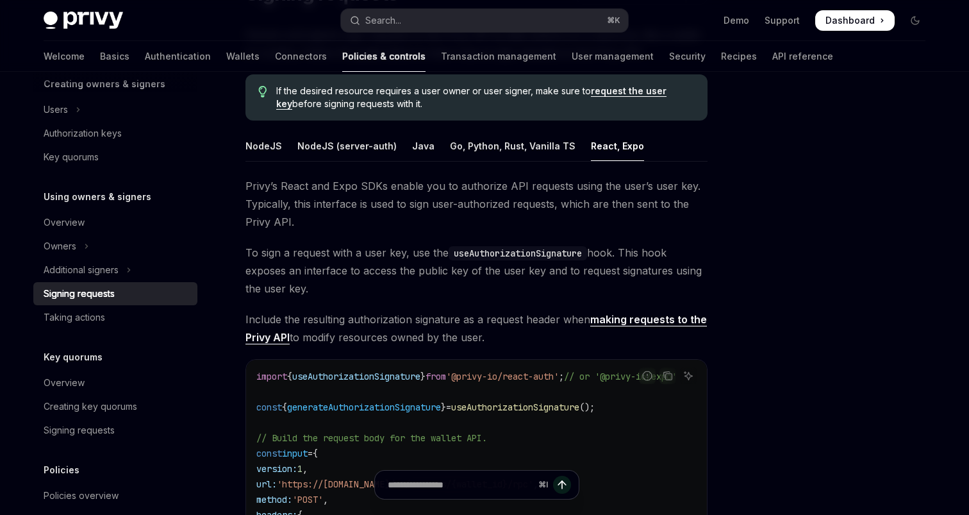
click at [387, 227] on span "Privy’s React and Expo SDKs enable you to authorize API requests using the user…" at bounding box center [477, 204] width 462 height 54
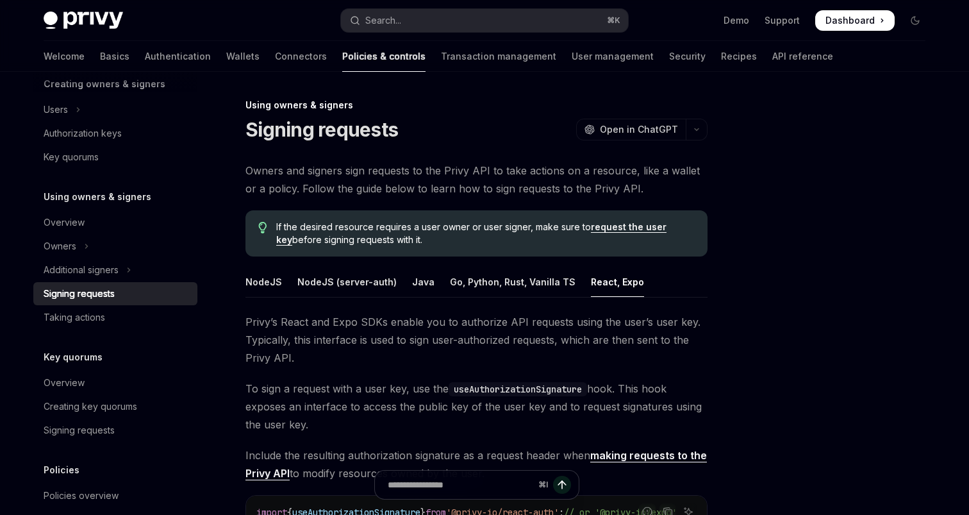
click at [370, 172] on span "Owners and signers sign requests to the Privy API to take actions on a resource…" at bounding box center [477, 180] width 462 height 36
click at [509, 288] on div "Go, Python, Rust, Vanilla TS" at bounding box center [513, 282] width 126 height 30
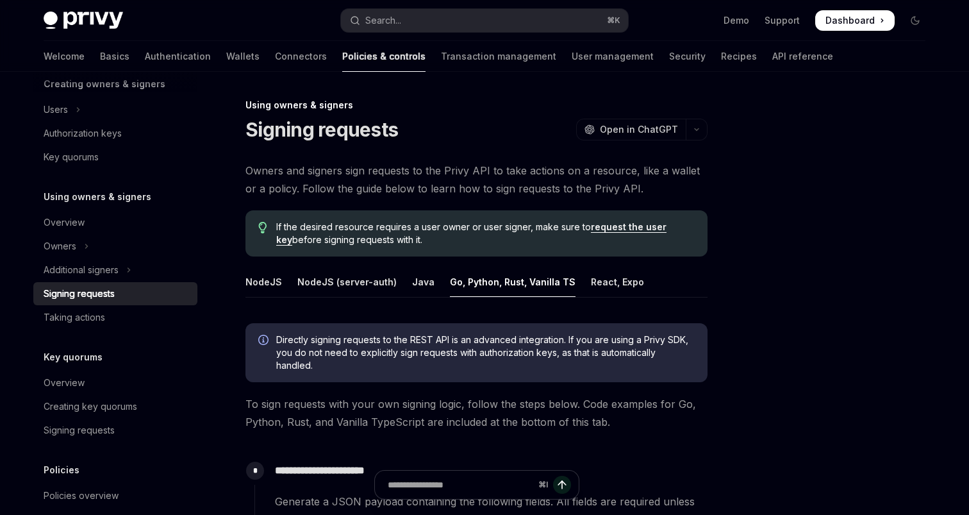
click at [254, 279] on div "NodeJS" at bounding box center [264, 282] width 37 height 30
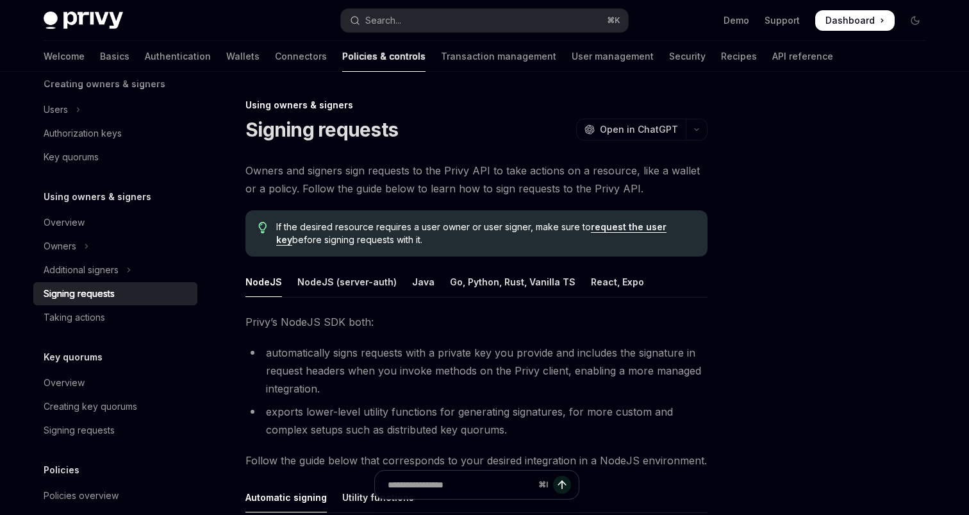
click at [398, 185] on span "Owners and signers sign requests to the Privy API to take actions on a resource…" at bounding box center [477, 180] width 462 height 36
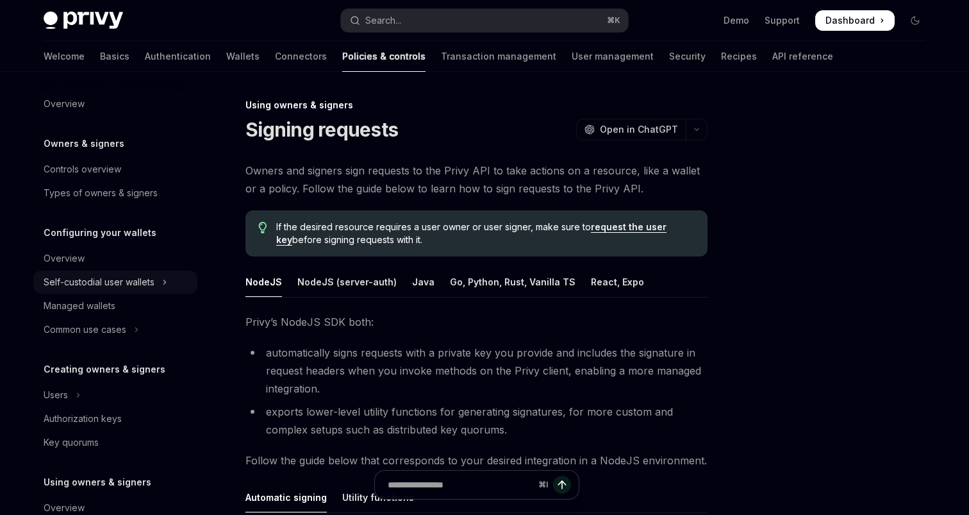
click at [111, 285] on div "Self-custodial user wallets" at bounding box center [99, 281] width 111 height 15
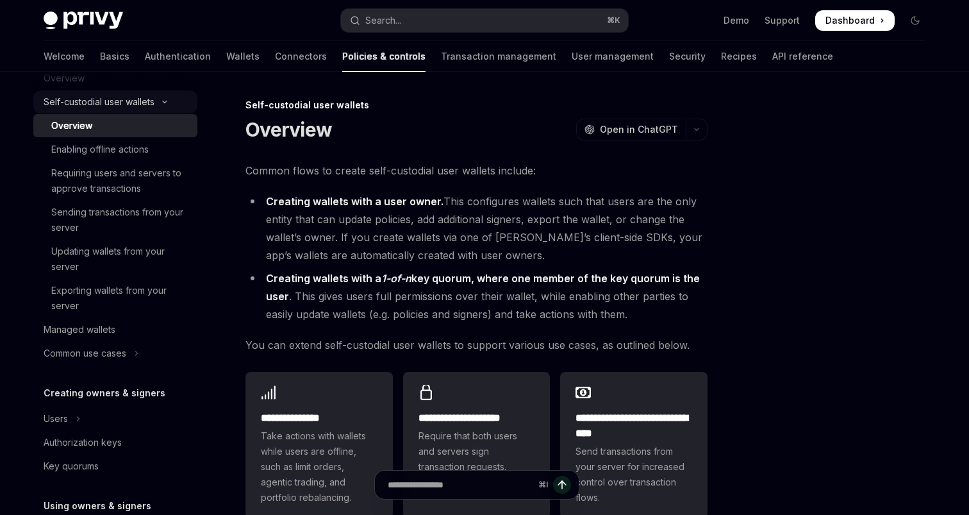
scroll to position [193, 0]
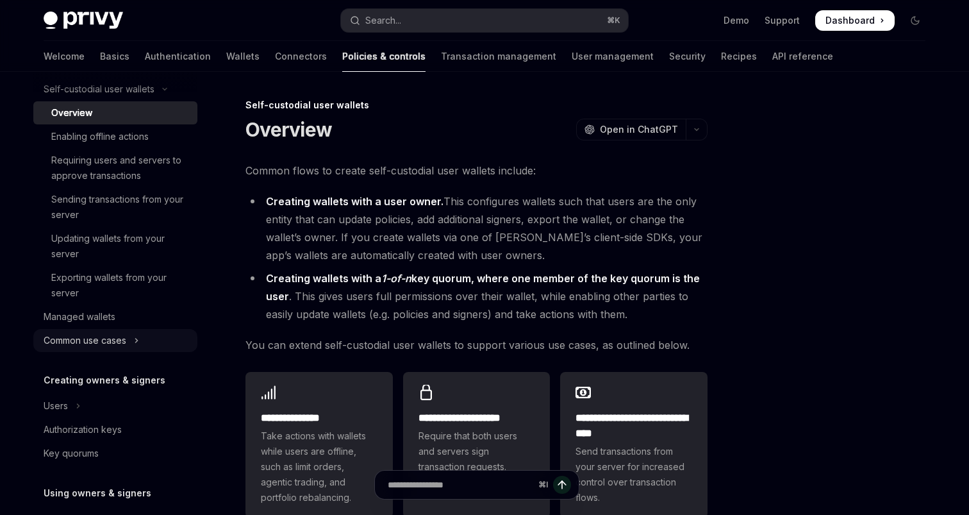
click at [105, 335] on div "Common use cases" at bounding box center [85, 340] width 83 height 15
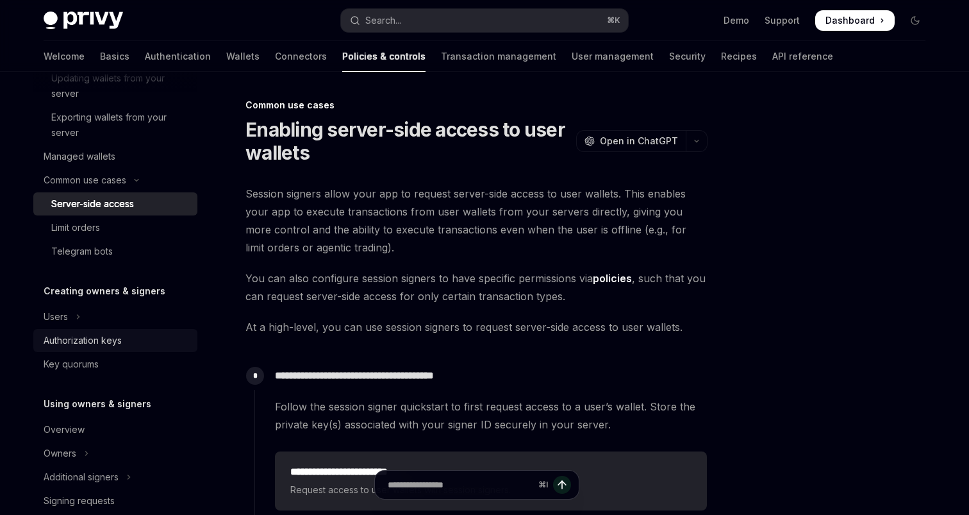
scroll to position [361, 0]
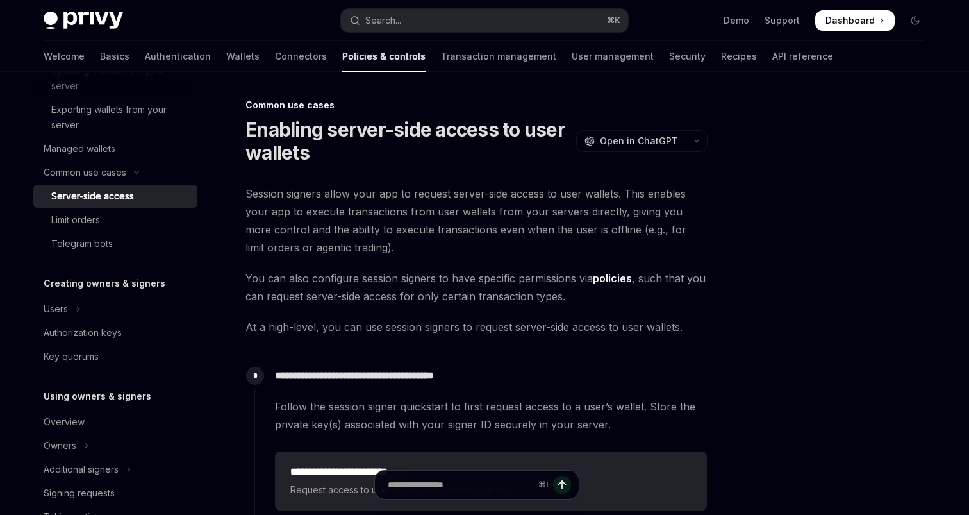
click at [85, 285] on h5 "Creating owners & signers" at bounding box center [105, 283] width 122 height 15
click at [82, 303] on button "Users" at bounding box center [115, 309] width 164 height 23
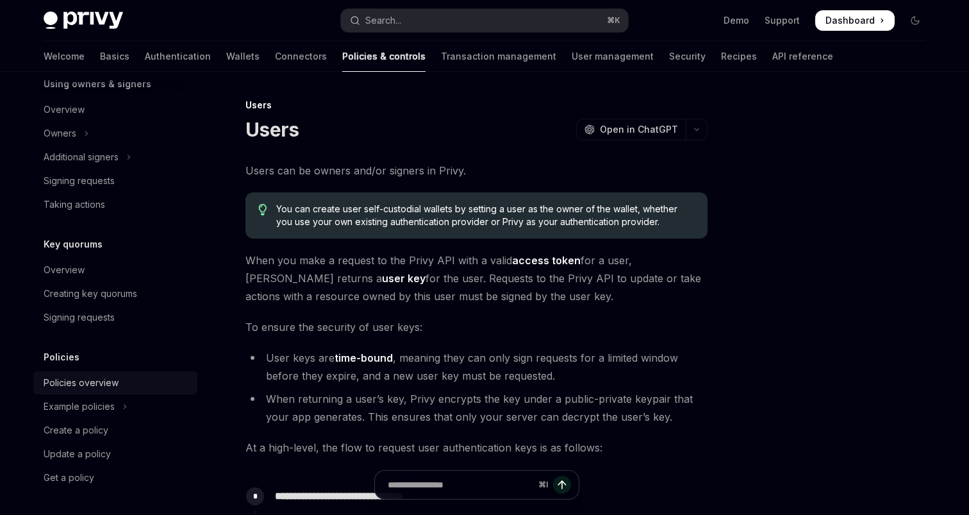
scroll to position [744, 0]
click at [74, 384] on div "Policies overview" at bounding box center [81, 382] width 75 height 15
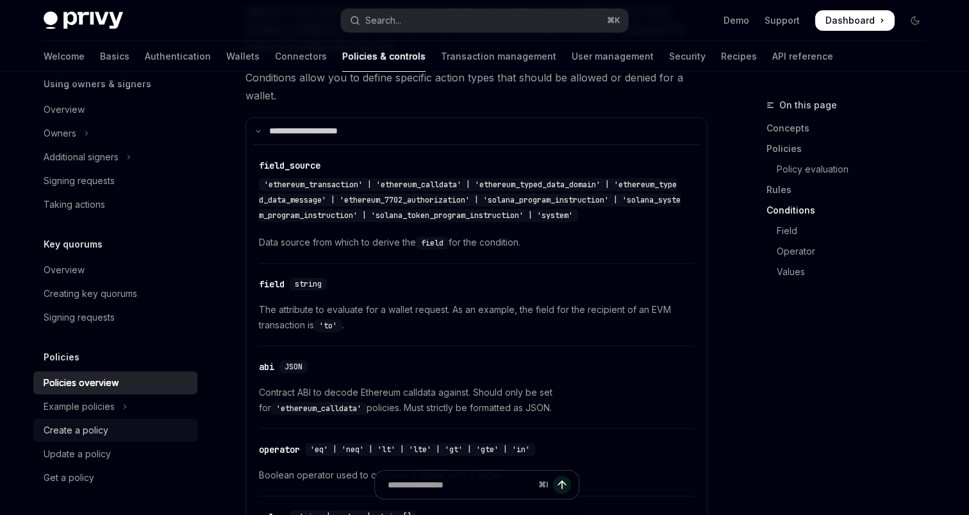
scroll to position [2706, 0]
click at [129, 404] on button "Example policies" at bounding box center [115, 406] width 164 height 23
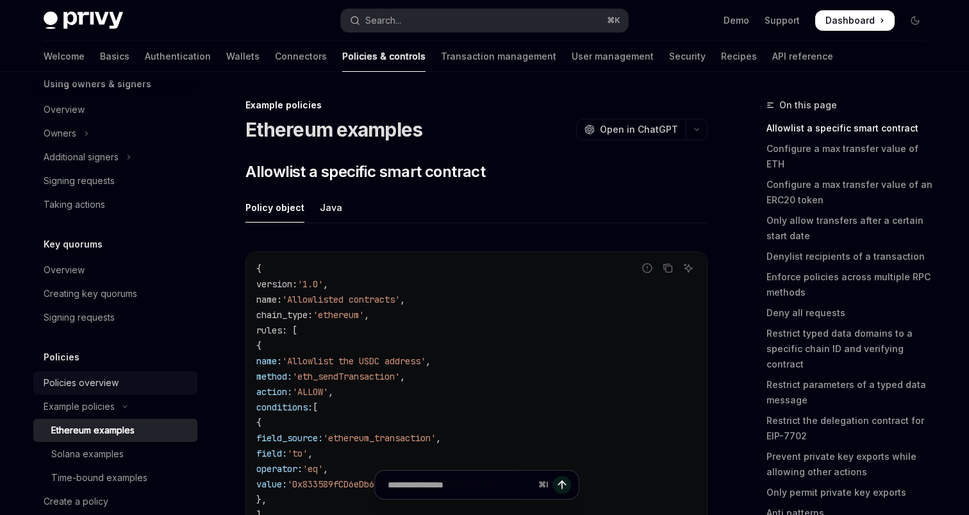
click at [124, 377] on div "Policies overview" at bounding box center [117, 382] width 146 height 15
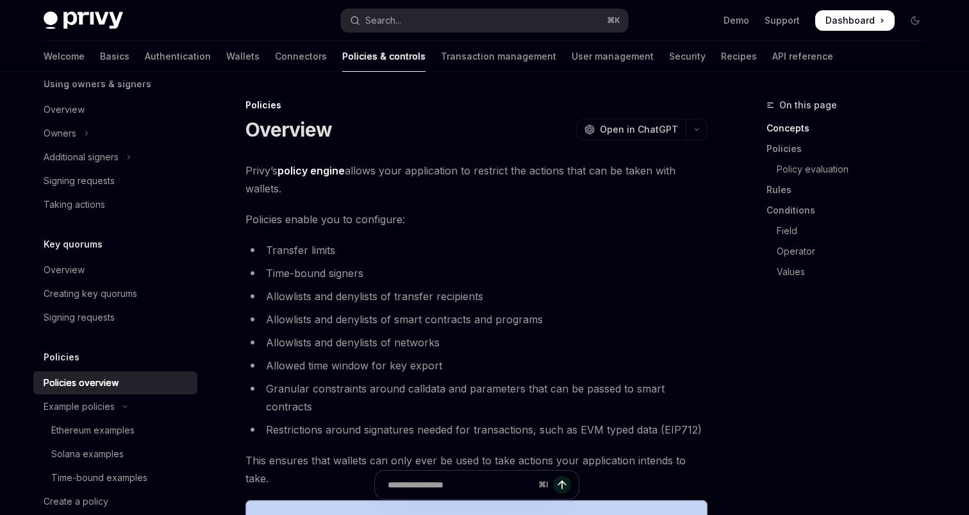
type textarea "*"
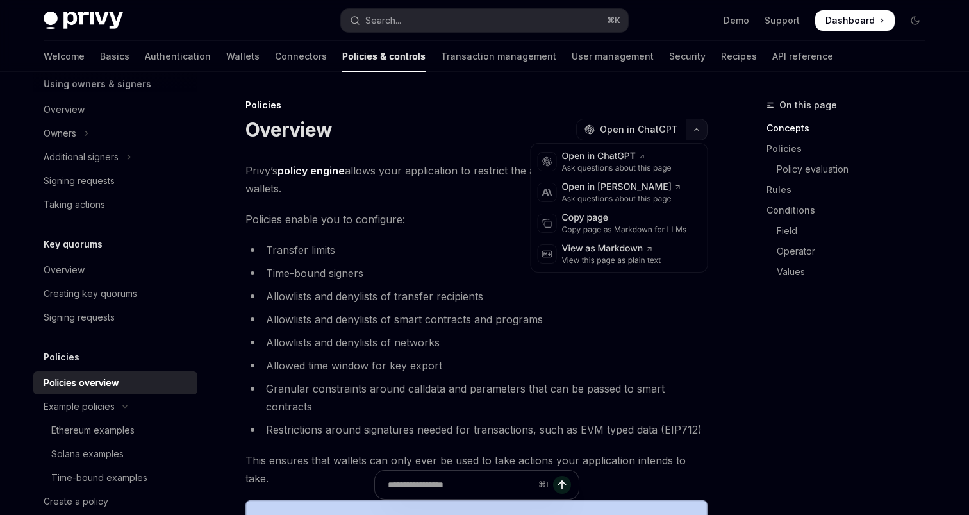
click at [699, 127] on icon "button" at bounding box center [696, 129] width 15 height 5
click at [620, 221] on div "Copy page" at bounding box center [624, 218] width 125 height 13
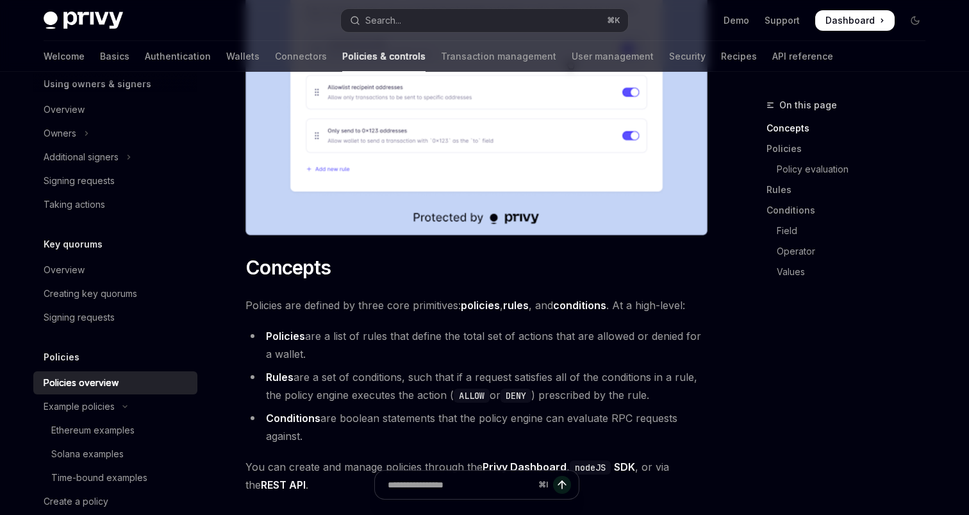
scroll to position [599, 0]
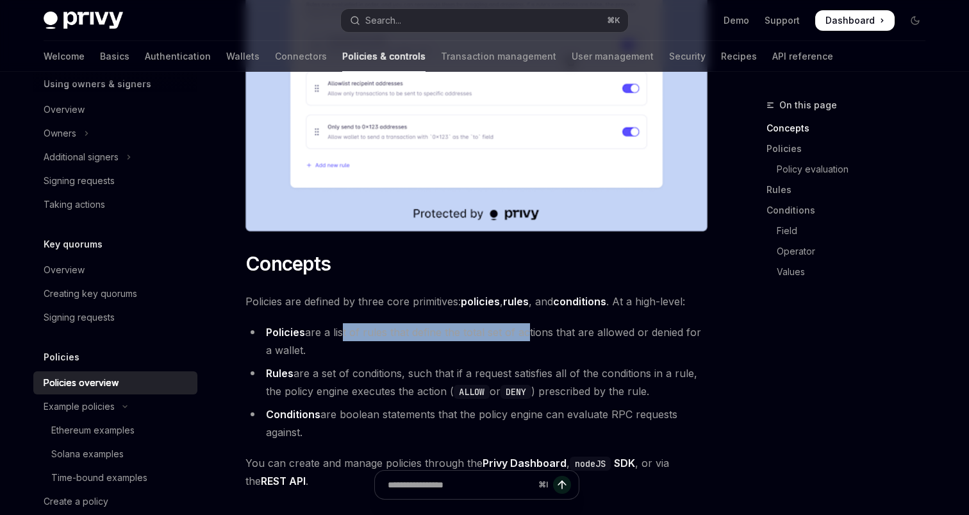
drag, startPoint x: 341, startPoint y: 294, endPoint x: 523, endPoint y: 293, distance: 182.1
click at [524, 323] on li "Policies are a list of rules that define the total set of actions that are allo…" at bounding box center [477, 341] width 462 height 36
click at [523, 323] on li "Policies are a list of rules that define the total set of actions that are allo…" at bounding box center [477, 341] width 462 height 36
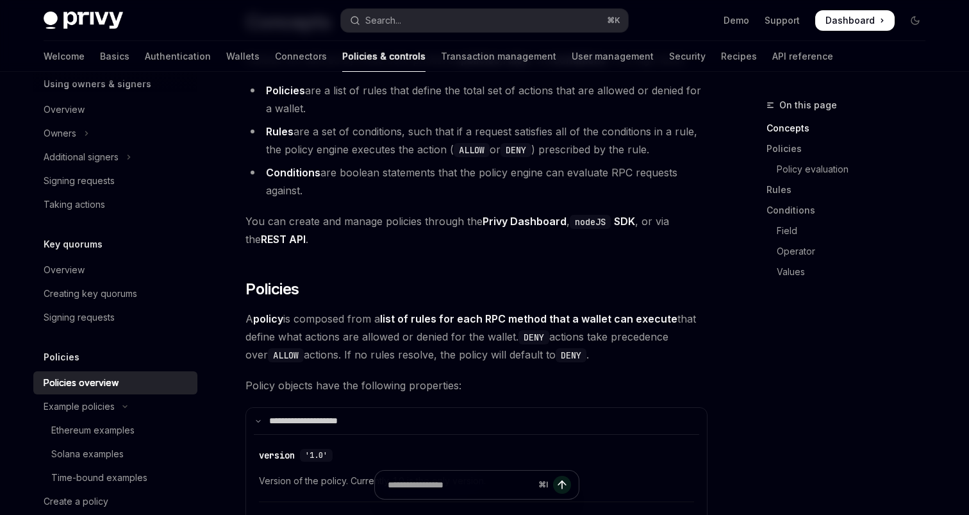
scroll to position [876, 0]
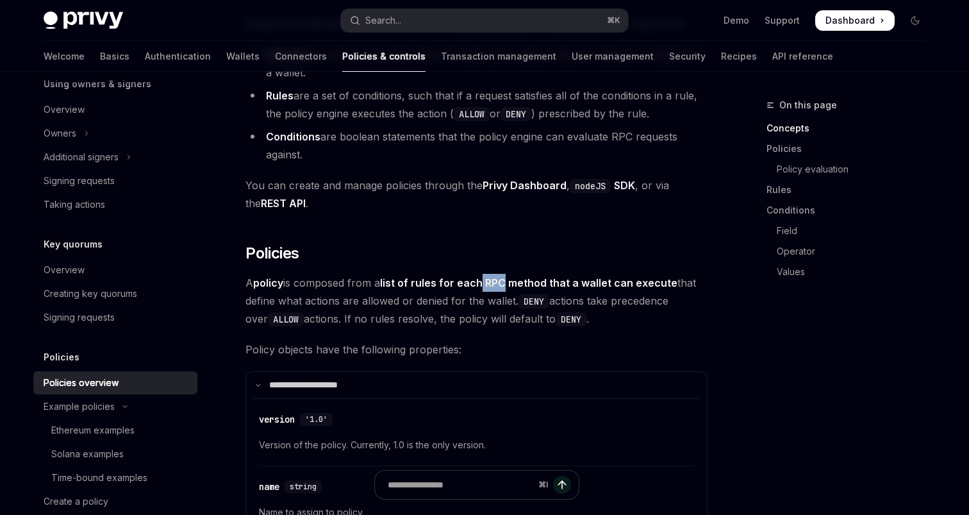
drag, startPoint x: 486, startPoint y: 249, endPoint x: 507, endPoint y: 246, distance: 21.4
click at [507, 276] on strong "list of rules for each RPC method that a wallet can execute" at bounding box center [529, 282] width 298 height 13
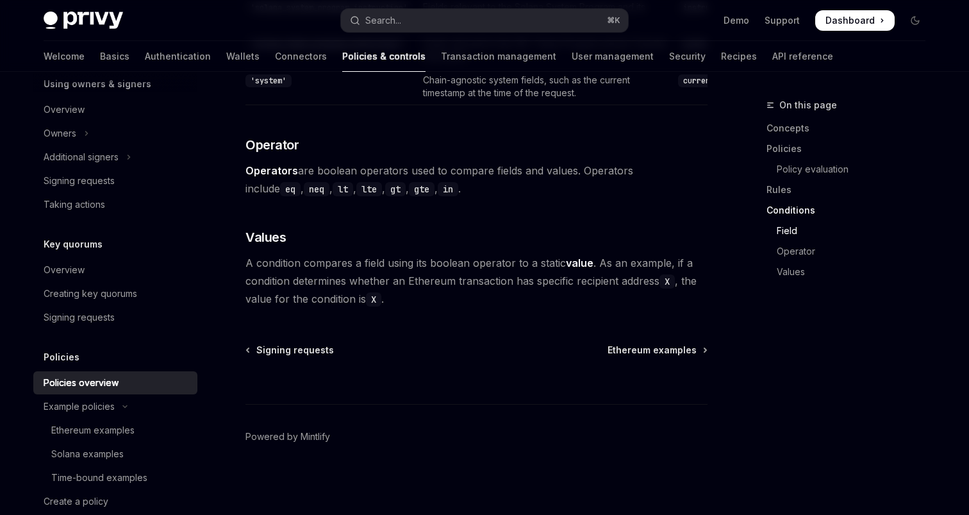
scroll to position [3950, 0]
click at [648, 356] on span "Ethereum examples" at bounding box center [652, 350] width 89 height 13
click at [641, 356] on span "Ethereum examples" at bounding box center [652, 350] width 89 height 13
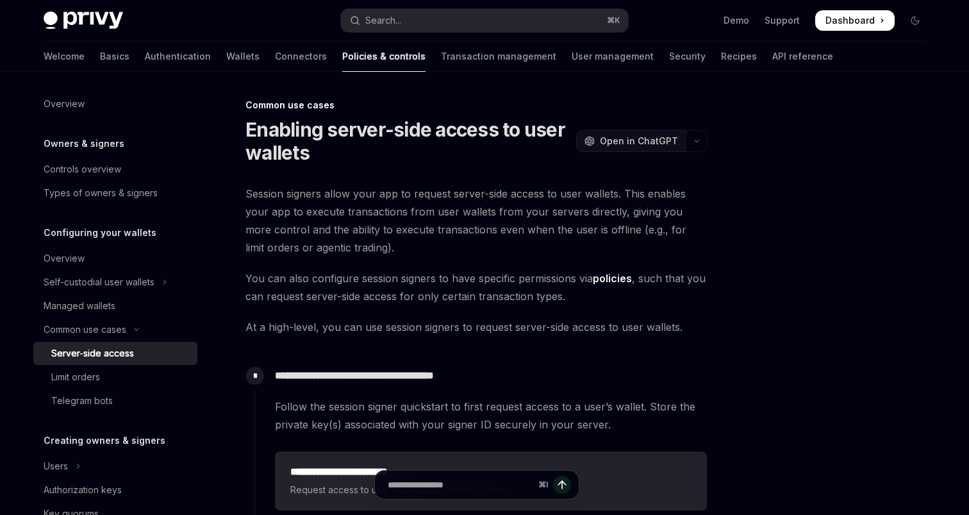
click at [633, 137] on span "Open in ChatGPT" at bounding box center [639, 141] width 78 height 13
click at [694, 139] on button "button" at bounding box center [697, 141] width 22 height 22
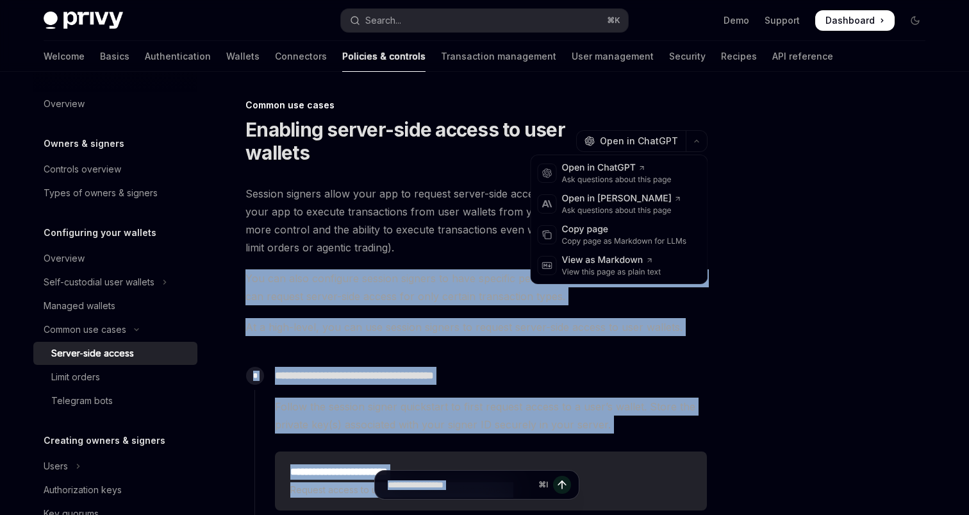
drag, startPoint x: 621, startPoint y: 262, endPoint x: 453, endPoint y: 243, distance: 168.4
click at [453, 243] on body "Skip to main content Privy Docs home page Search... ⌘ K Demo Support Dashboard …" at bounding box center [484, 491] width 969 height 982
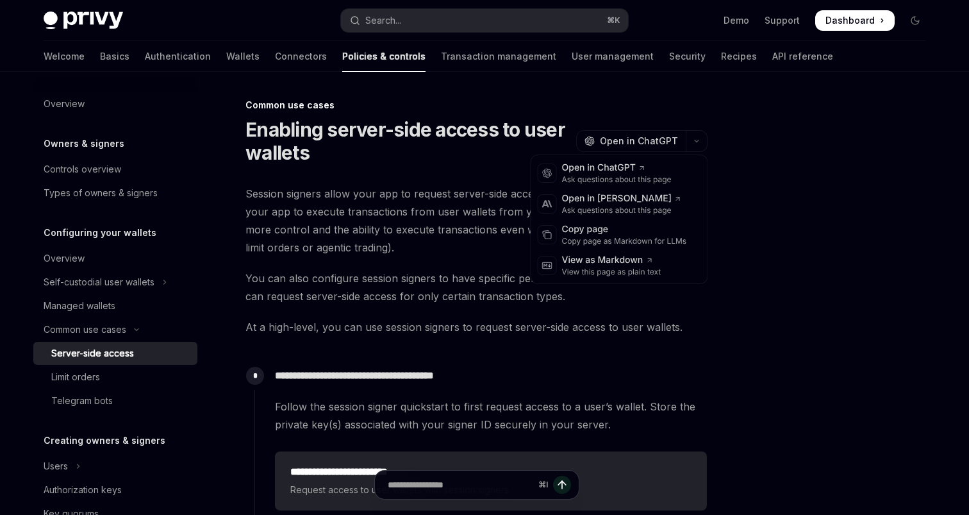
click at [453, 243] on span "Session signers allow your app to request server-side access to user wallets. T…" at bounding box center [477, 221] width 462 height 72
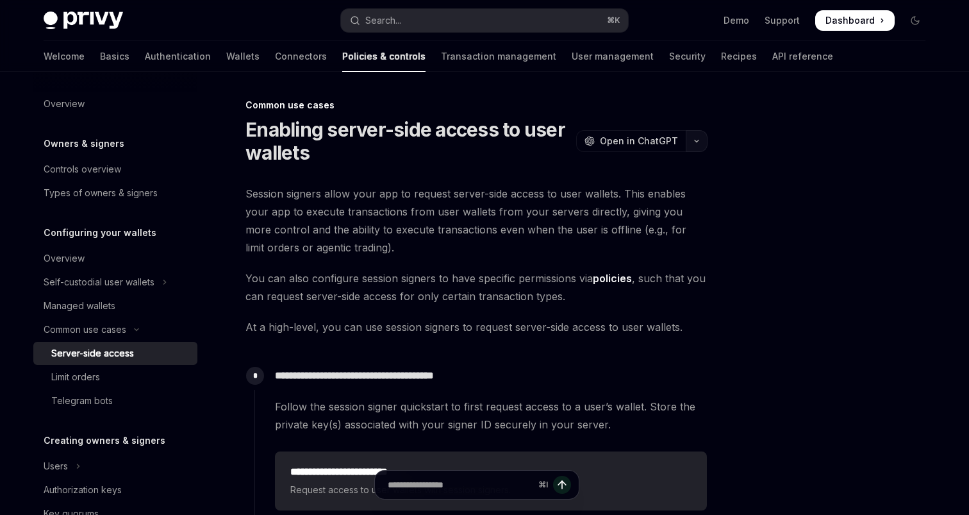
click at [696, 148] on button "button" at bounding box center [697, 141] width 22 height 22
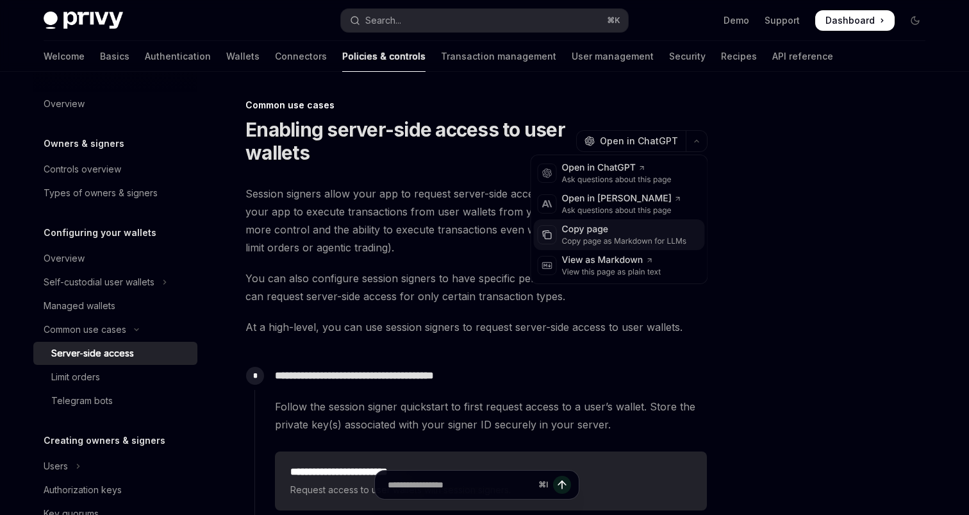
click at [604, 242] on div "Copy page as Markdown for LLMs" at bounding box center [624, 241] width 125 height 10
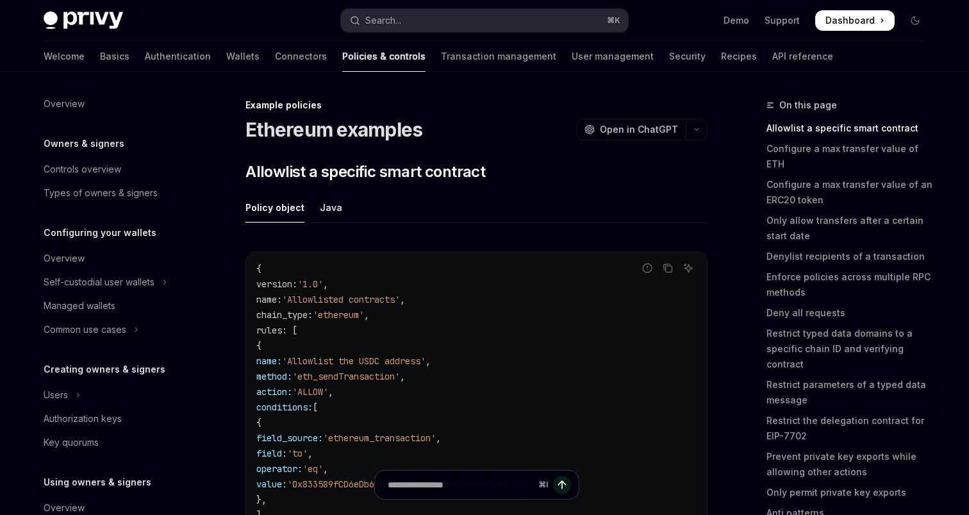
scroll to position [469, 0]
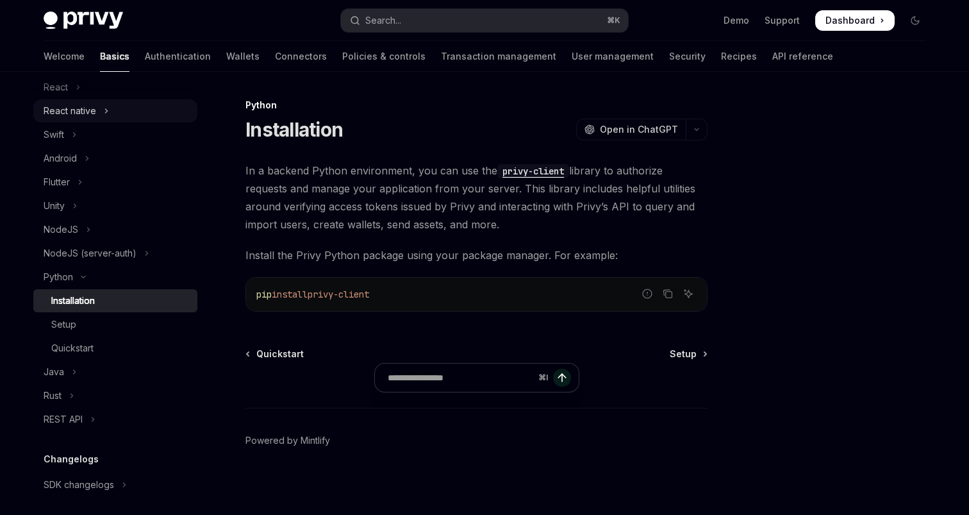
scroll to position [181, 0]
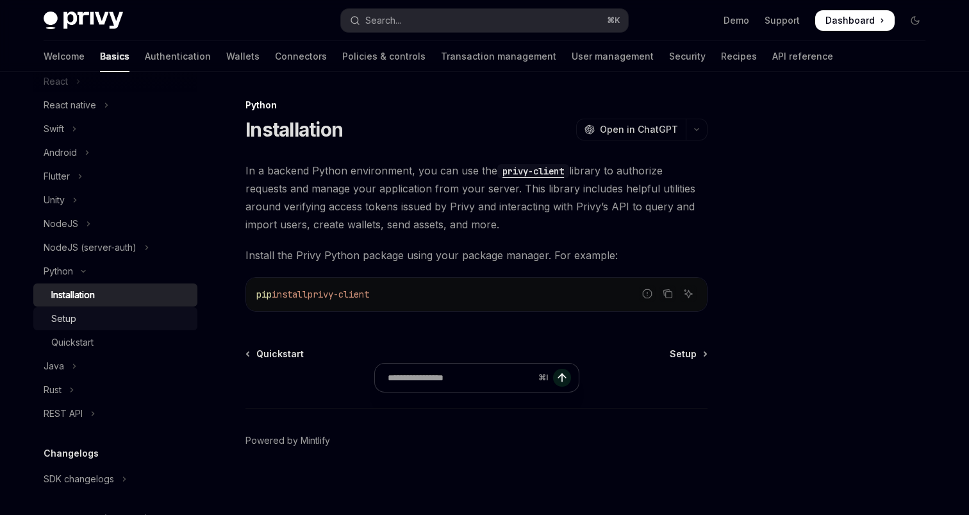
click at [64, 314] on div "Setup" at bounding box center [63, 318] width 25 height 15
type textarea "*"
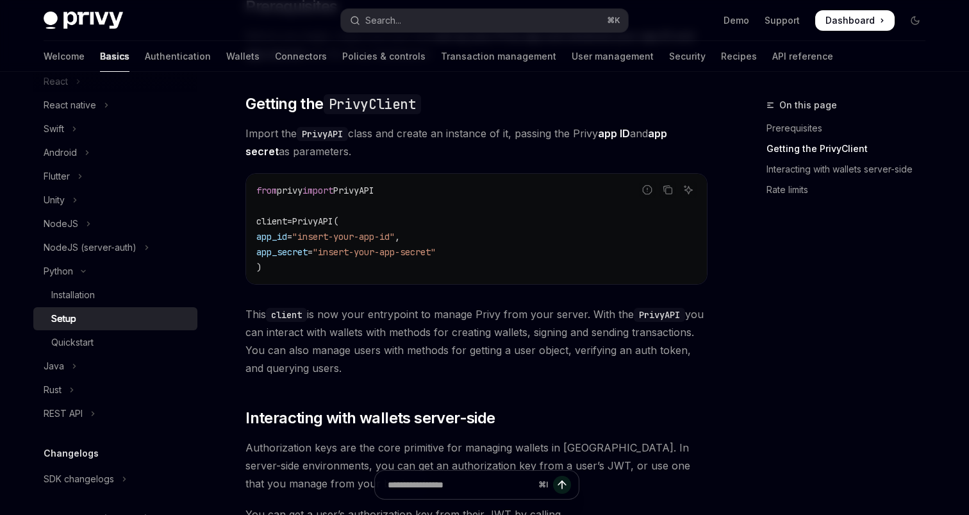
scroll to position [163, 0]
